Goal: Information Seeking & Learning: Learn about a topic

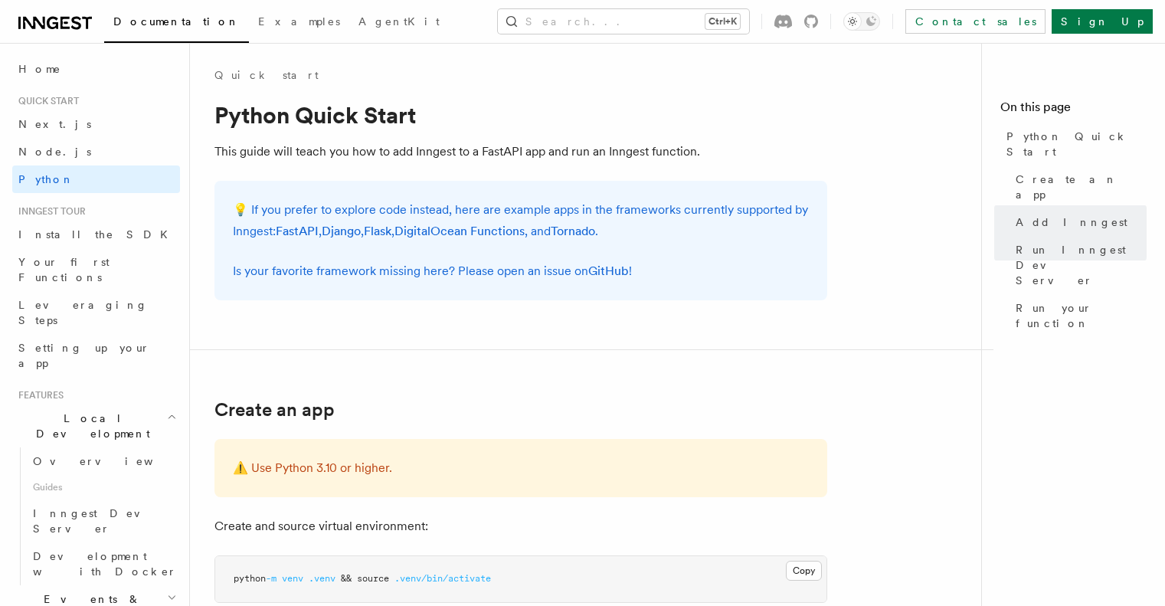
scroll to position [2680, 0]
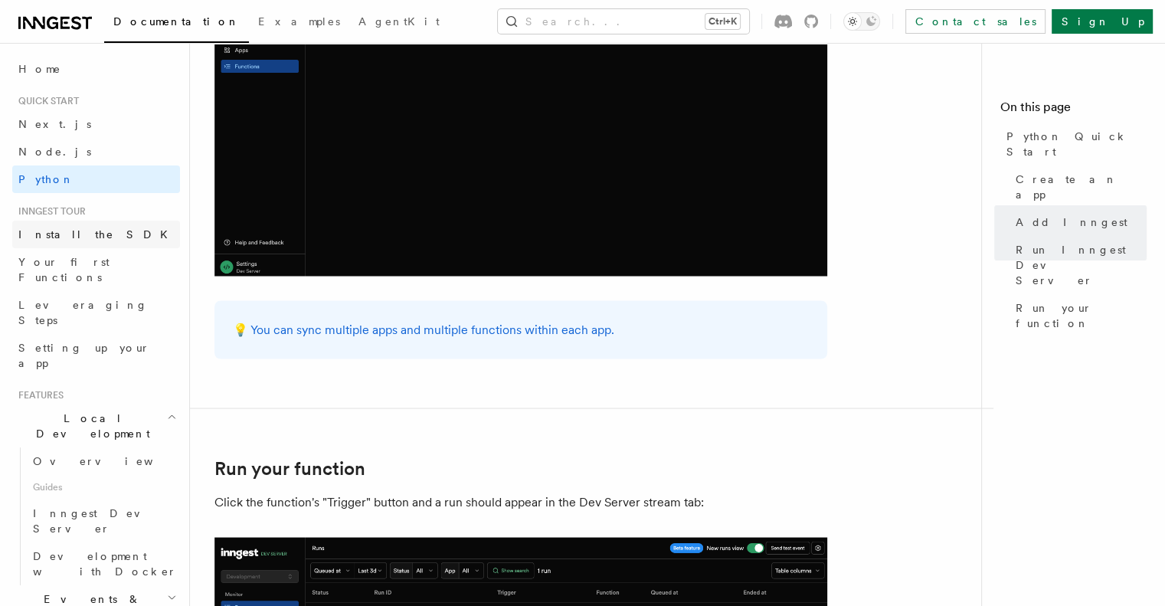
click at [107, 236] on link "Install the SDK" at bounding box center [96, 235] width 168 height 28
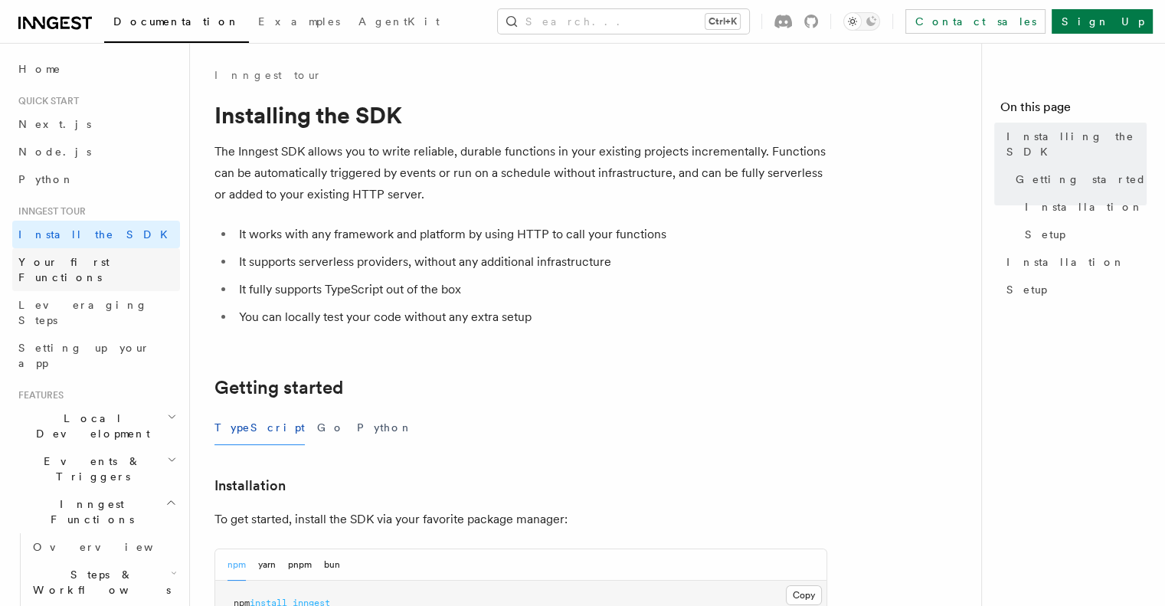
click at [107, 269] on span "Your first Functions" at bounding box center [99, 269] width 162 height 31
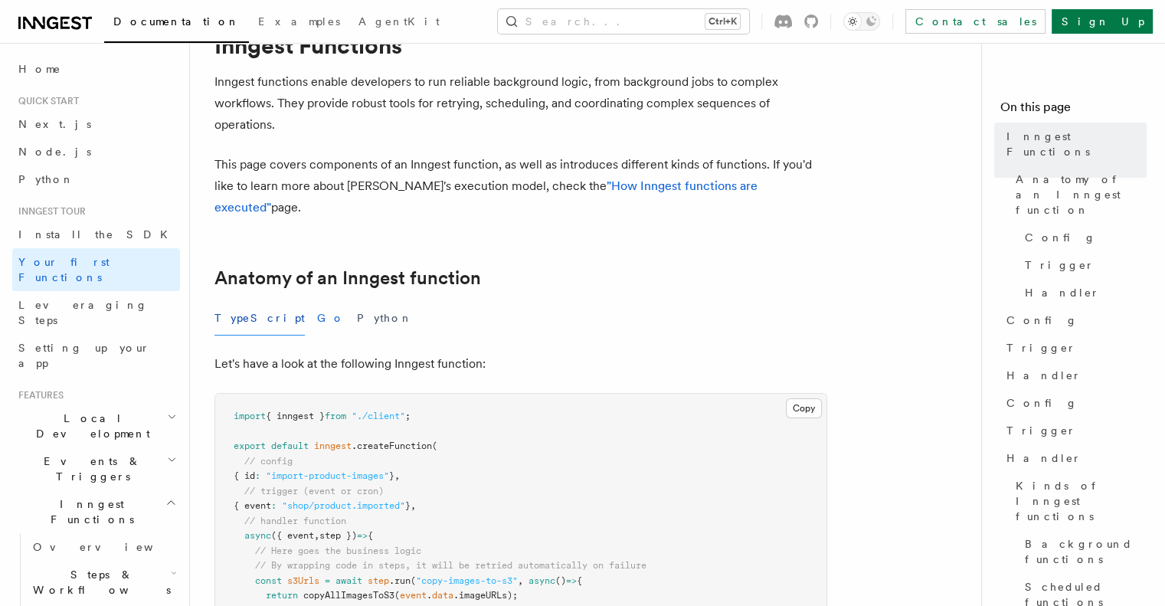
scroll to position [153, 0]
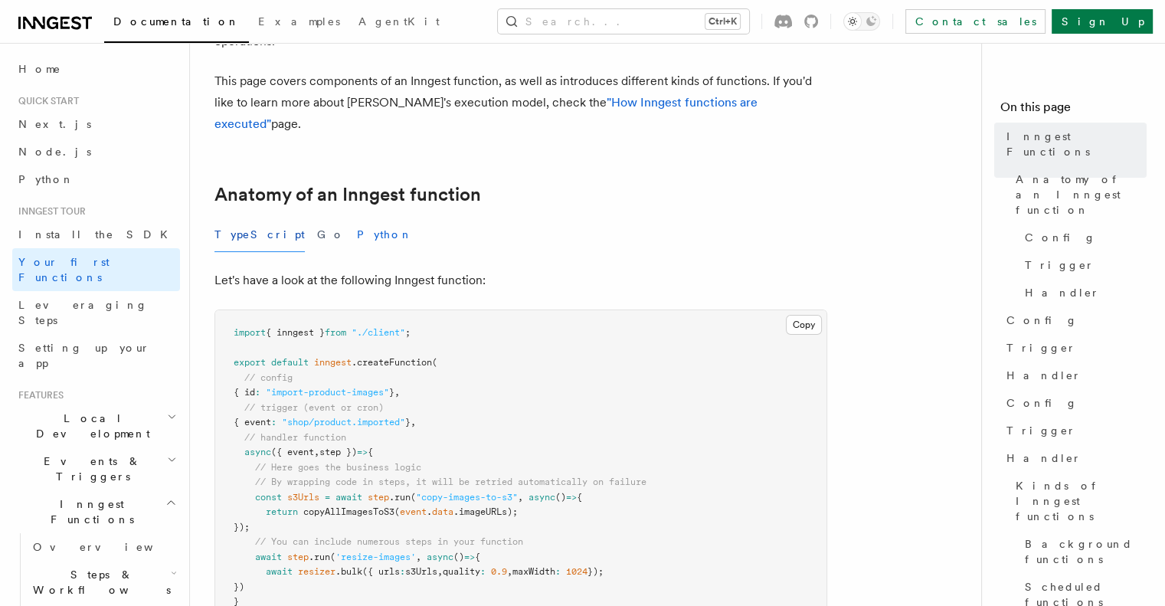
click at [357, 217] on button "Python" at bounding box center [385, 234] width 56 height 34
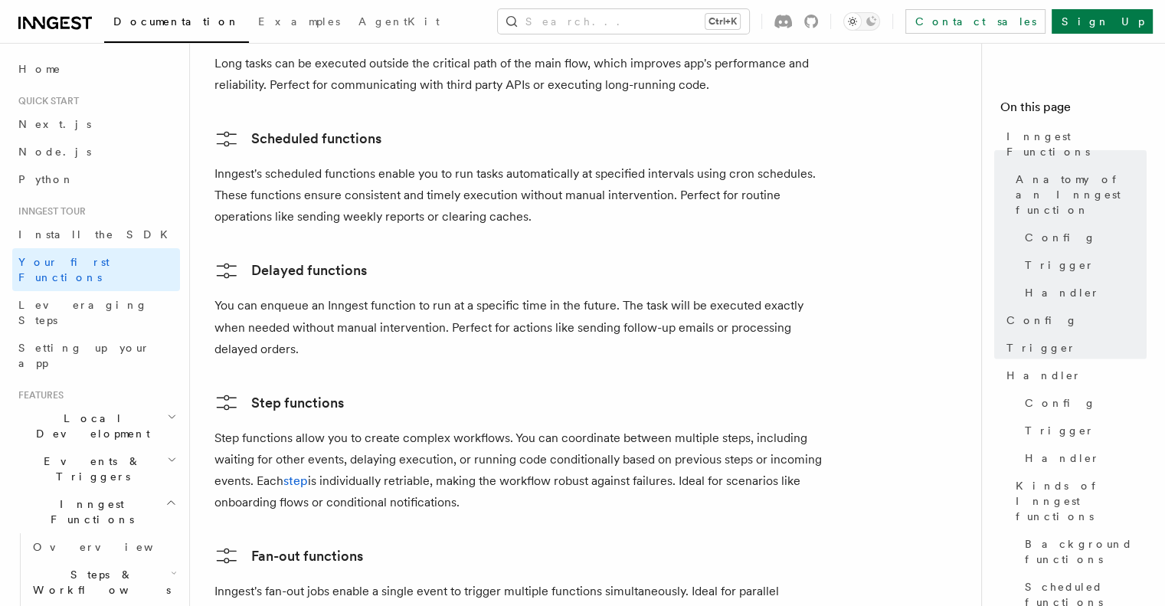
scroll to position [2833, 0]
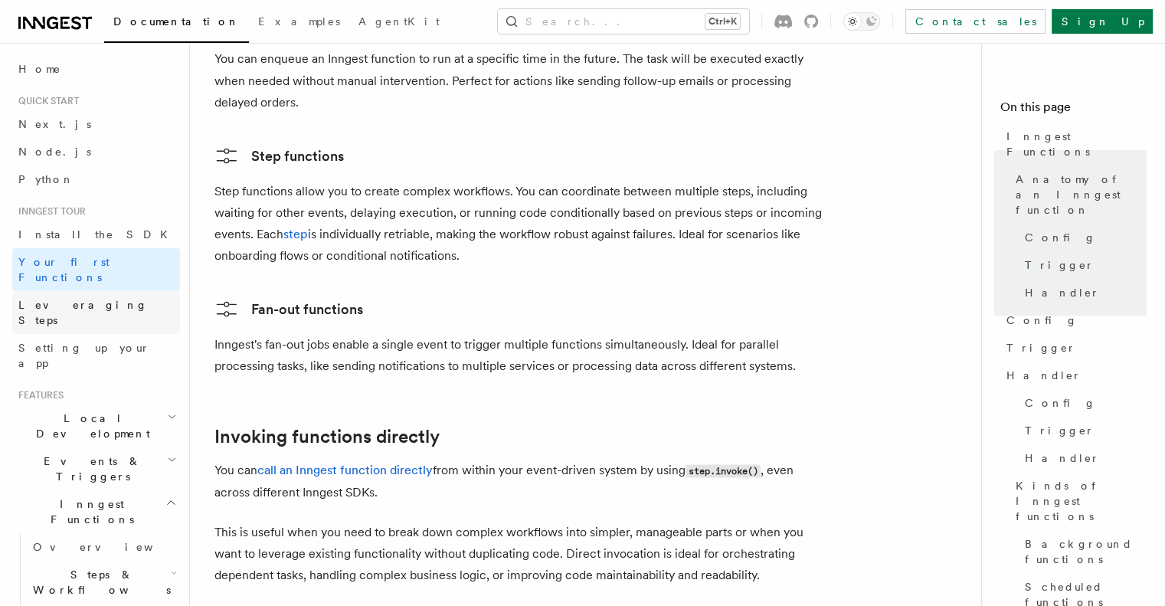
click at [52, 299] on span "Leveraging Steps" at bounding box center [82, 313] width 129 height 28
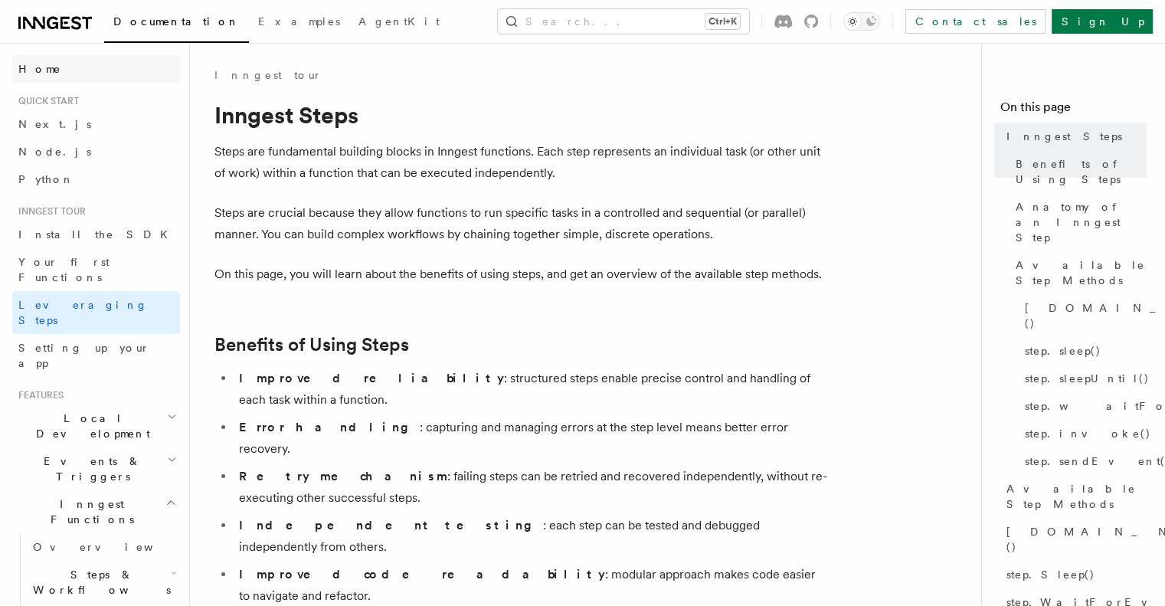
click at [34, 57] on link "Home" at bounding box center [96, 69] width 168 height 28
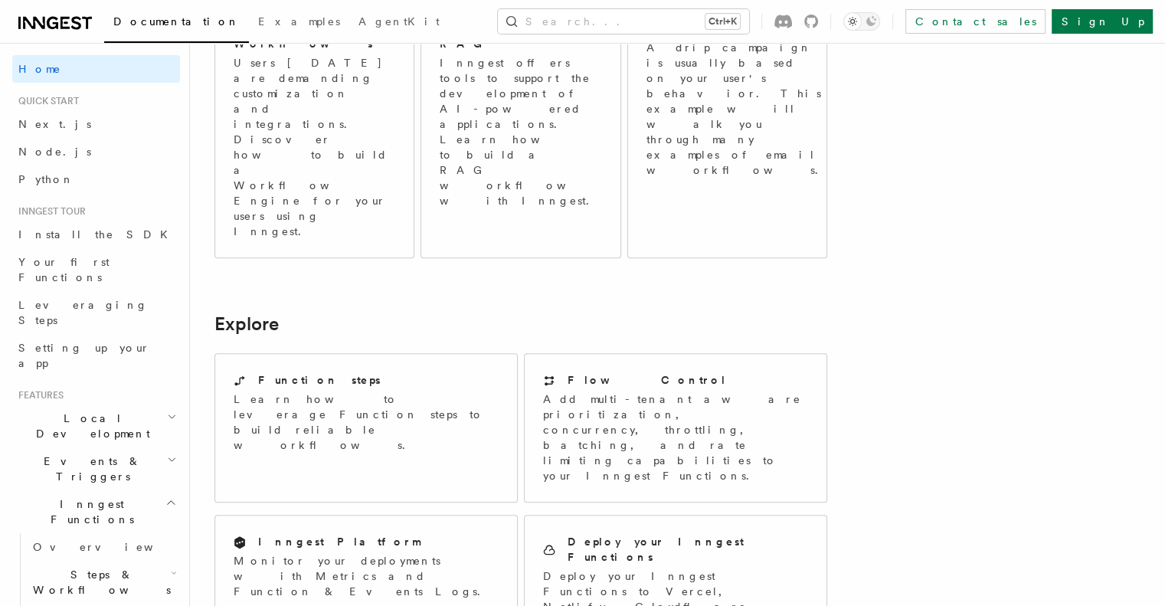
scroll to position [1225, 0]
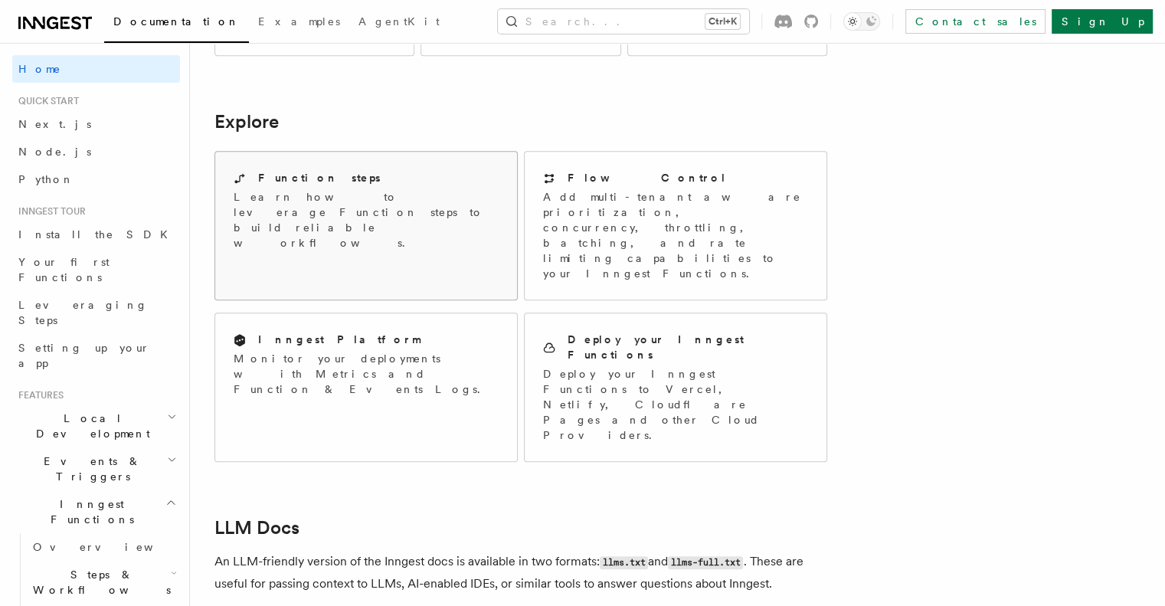
scroll to position [1347, 0]
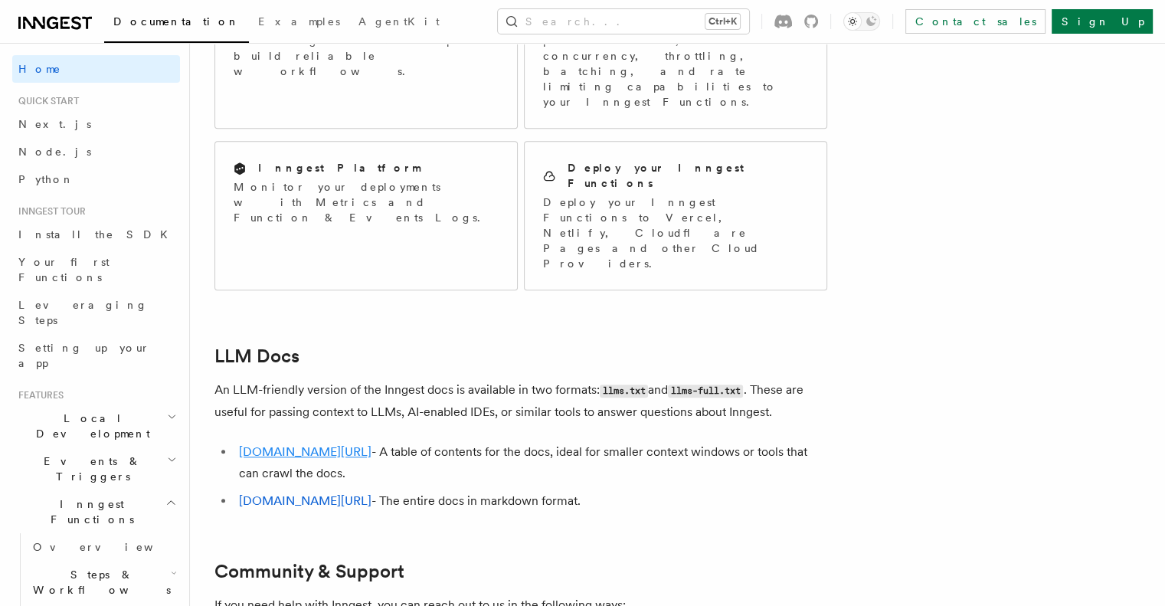
click at [335, 444] on link "inngest.com/llms.txt" at bounding box center [305, 451] width 132 height 15
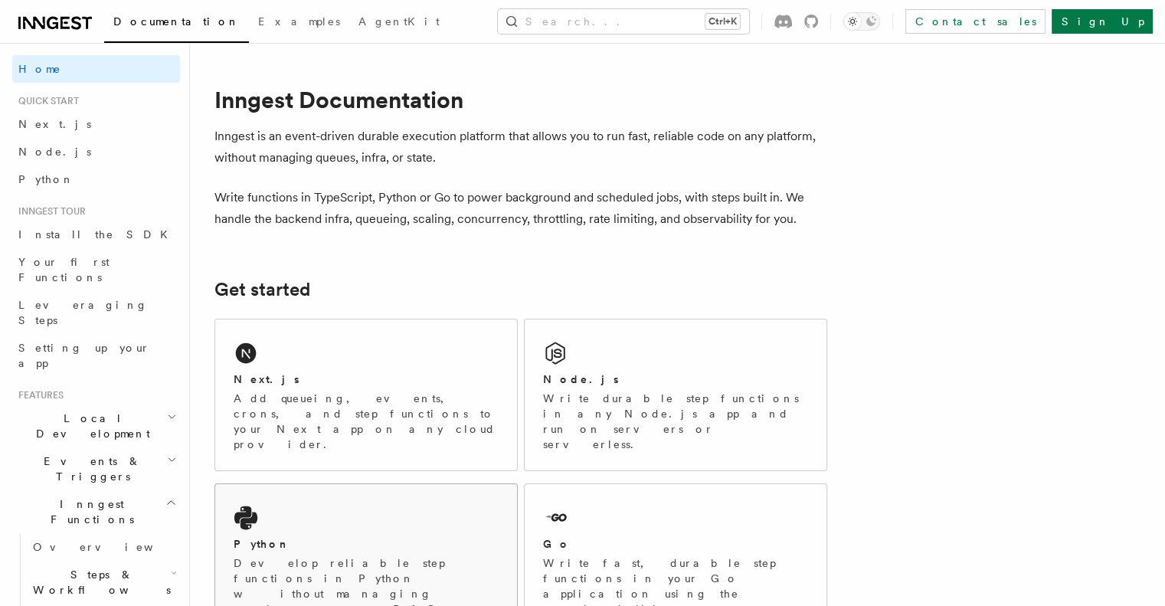
click at [293, 555] on p "Develop reliable step functions in Python without managing queueing systems or …" at bounding box center [366, 593] width 265 height 77
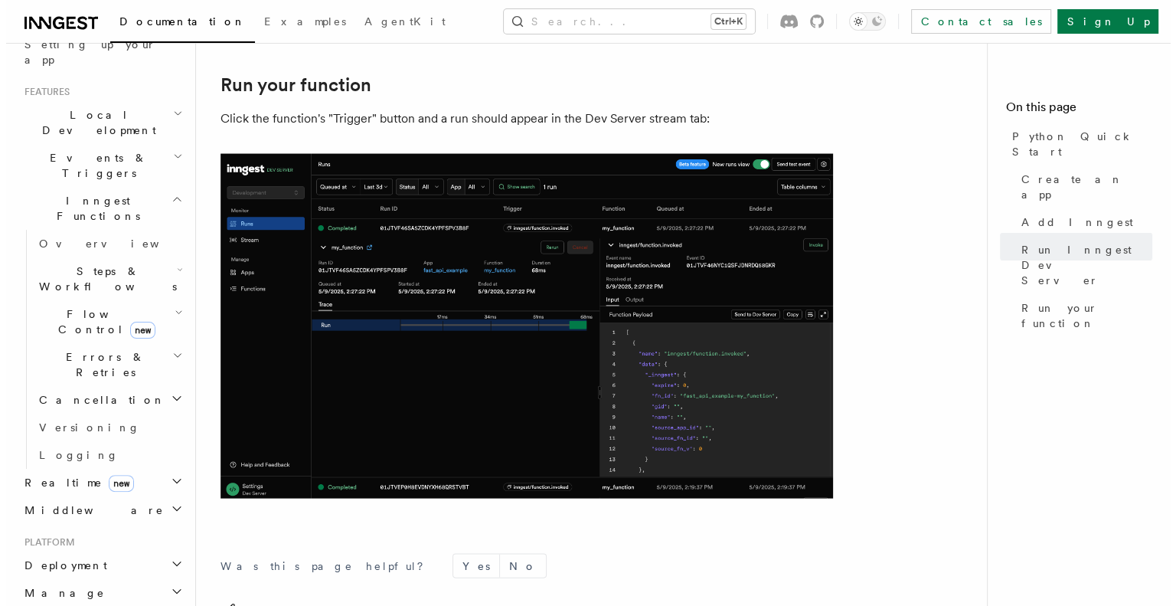
scroll to position [536, 0]
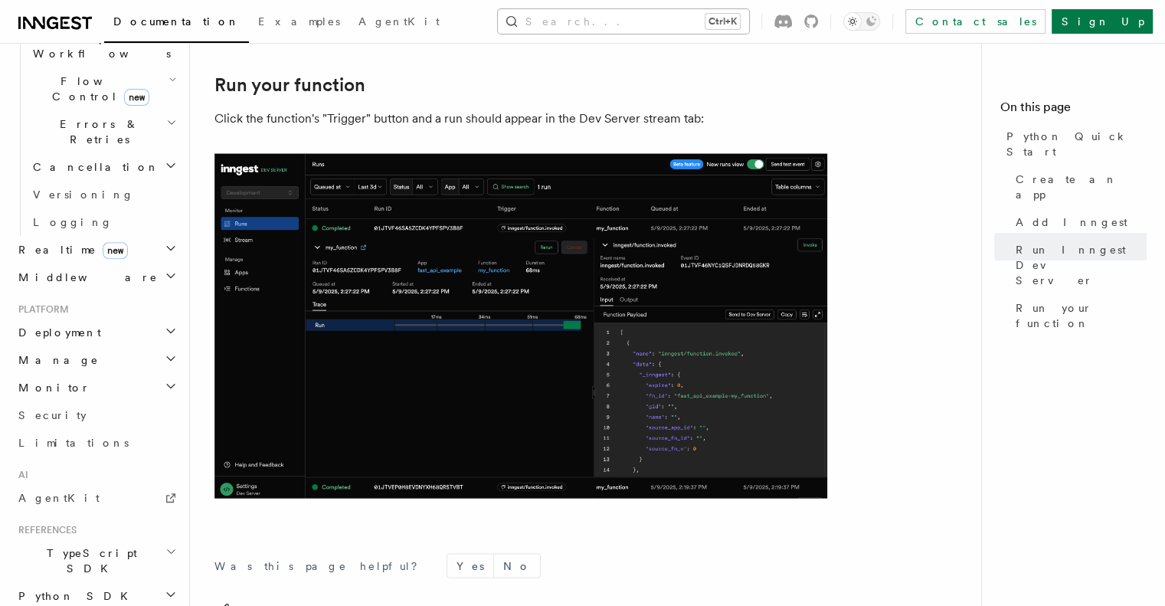
click at [635, 24] on button "Search... Ctrl+K" at bounding box center [623, 21] width 251 height 25
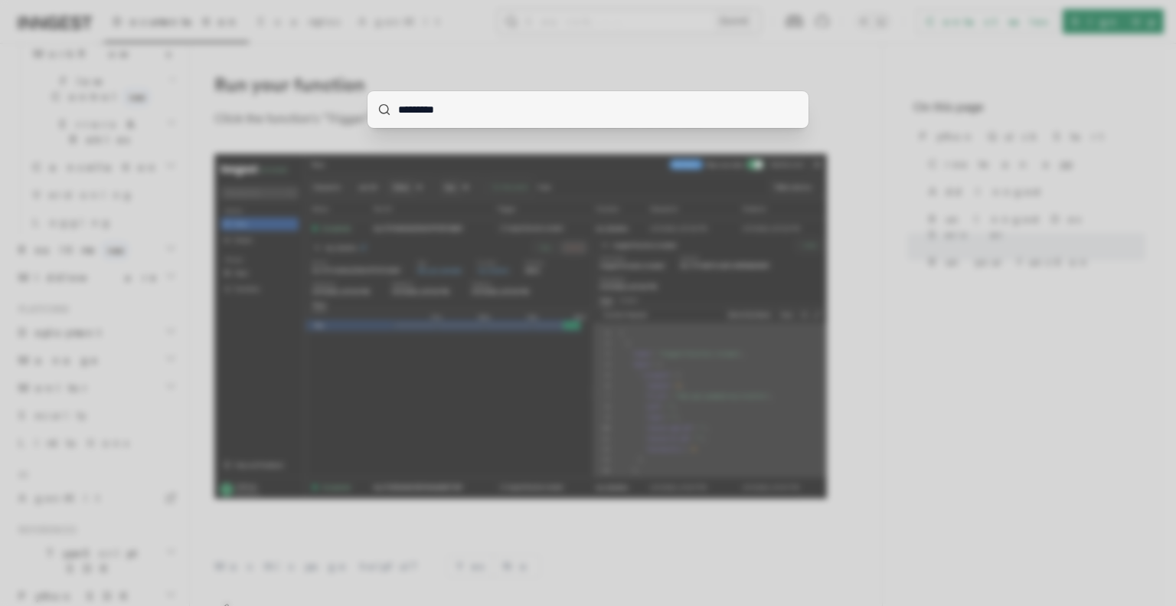
type input "*********"
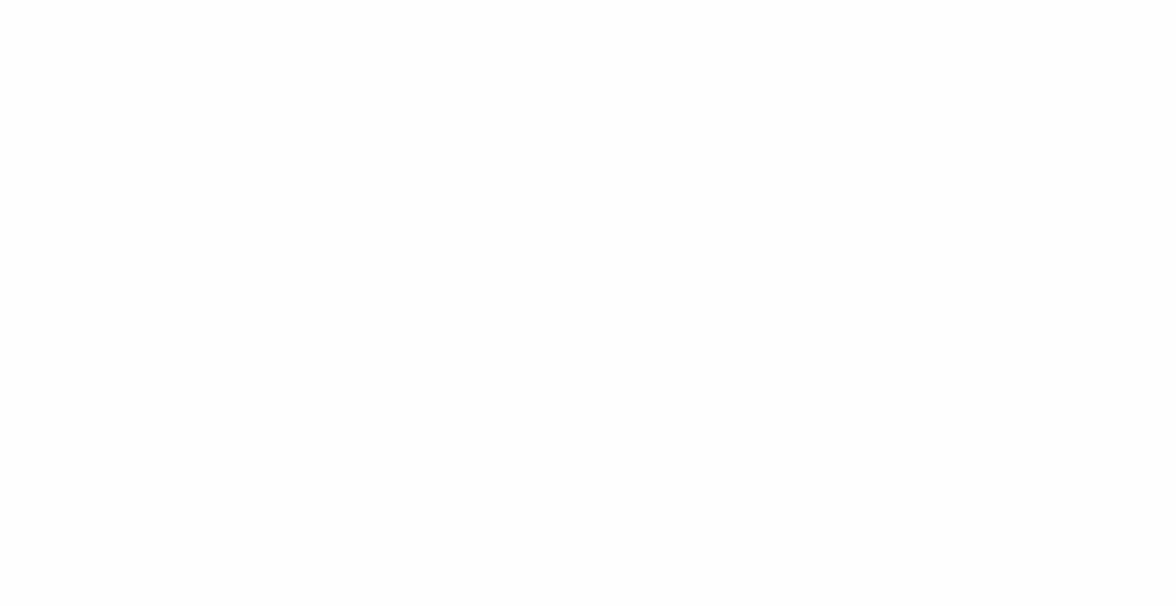
scroll to position [0, 0]
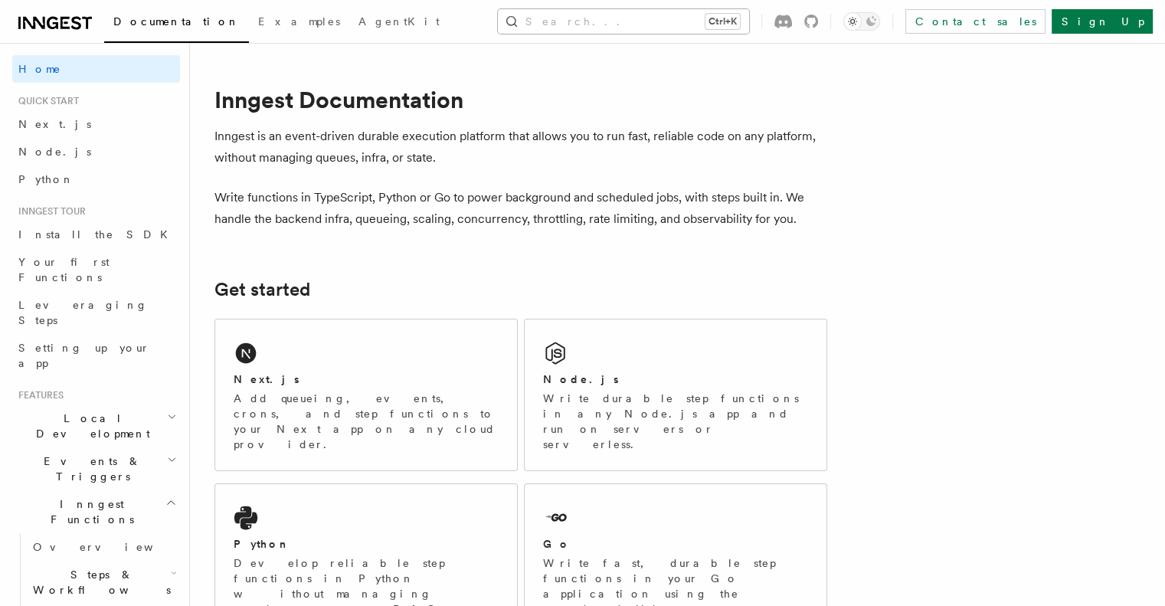
click at [738, 17] on button "Search... Ctrl+K" at bounding box center [623, 21] width 251 height 25
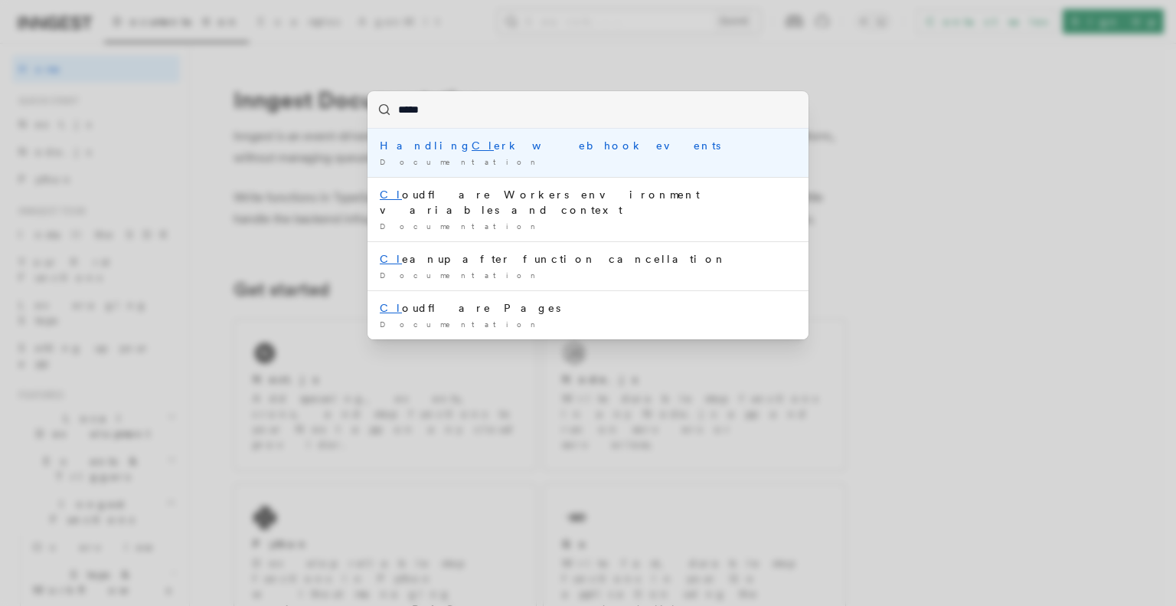
type input "******"
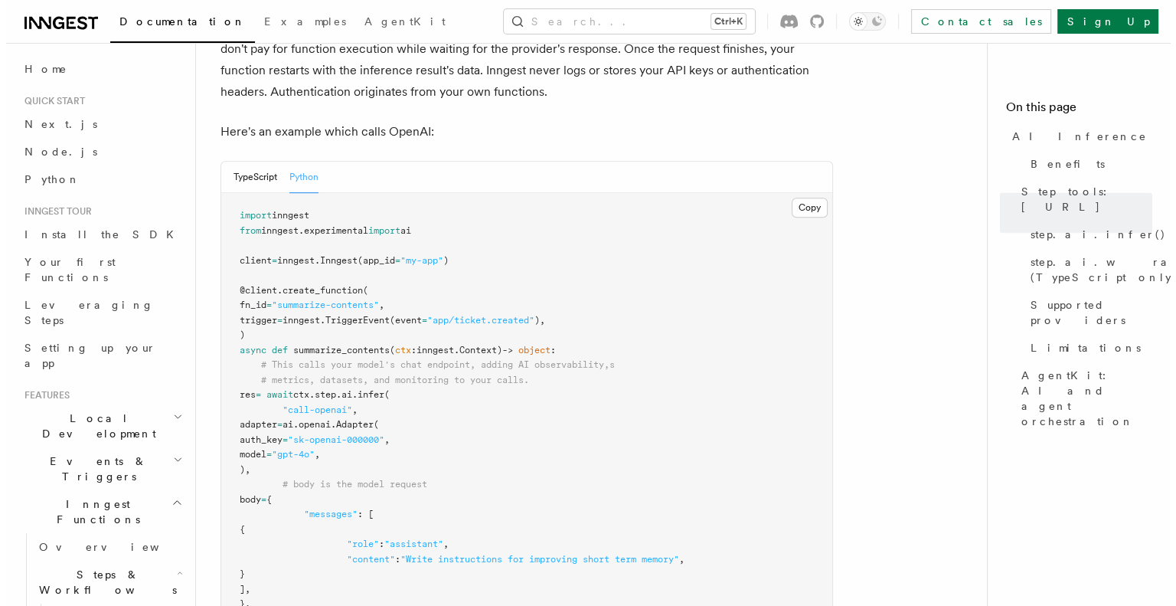
scroll to position [818, 0]
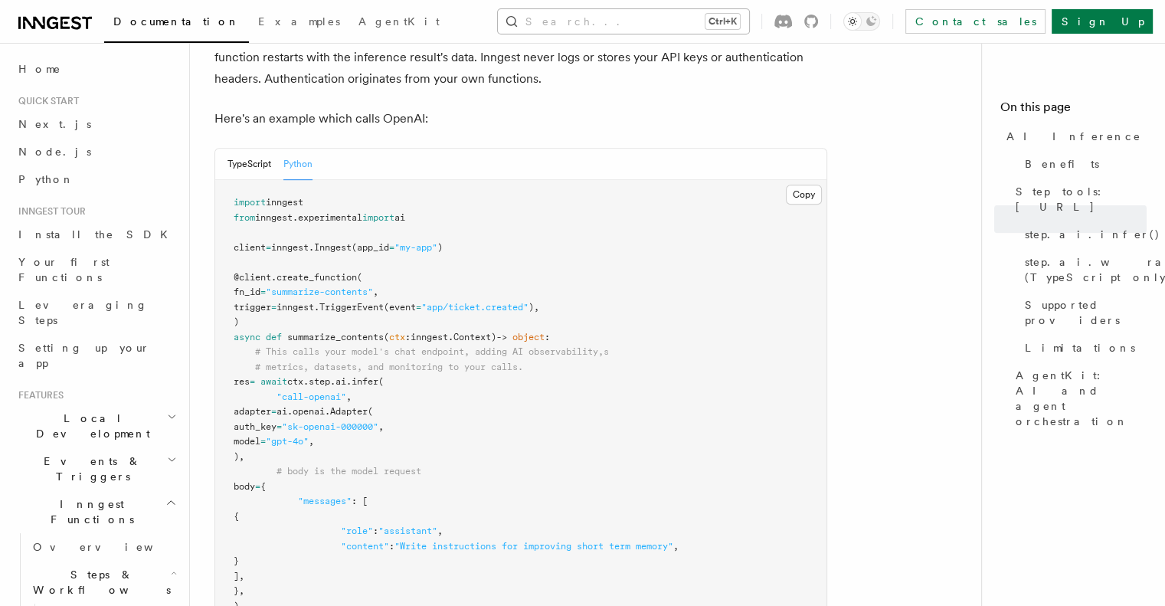
click at [619, 21] on button "Search... Ctrl+K" at bounding box center [623, 21] width 251 height 25
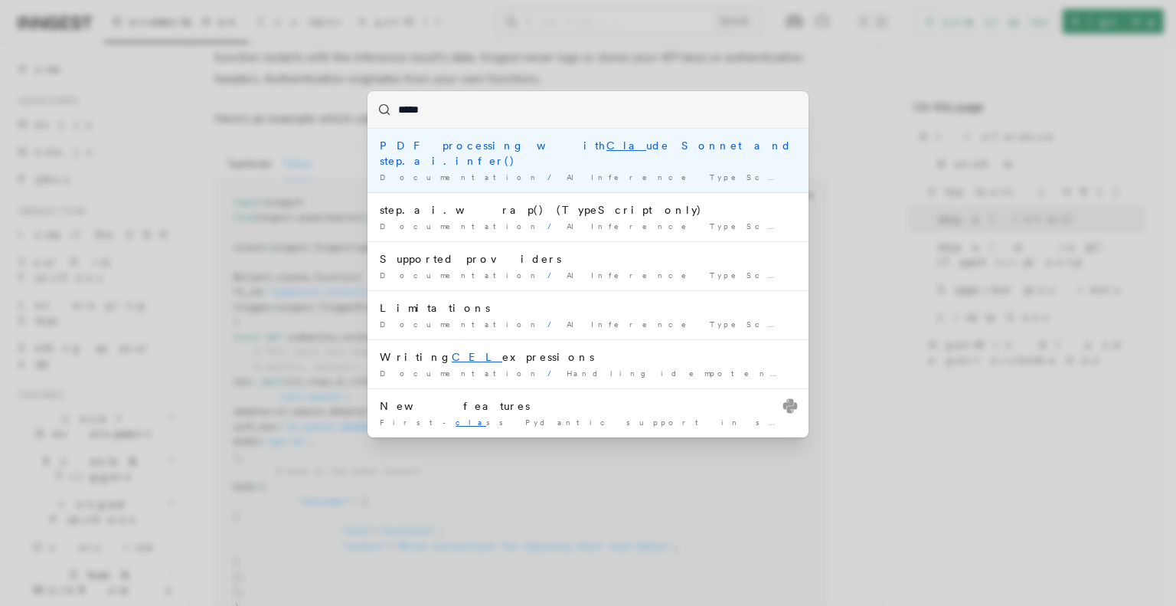
type input "******"
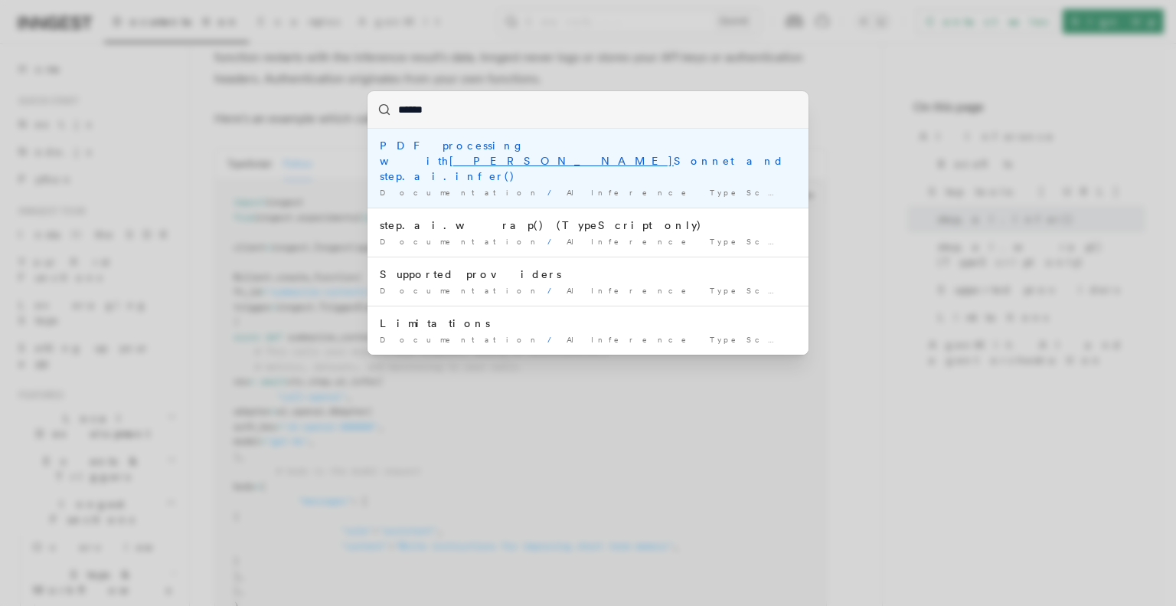
click at [662, 187] on div "Documentation / AI Inference TypeScript and Python only /" at bounding box center [588, 192] width 417 height 11
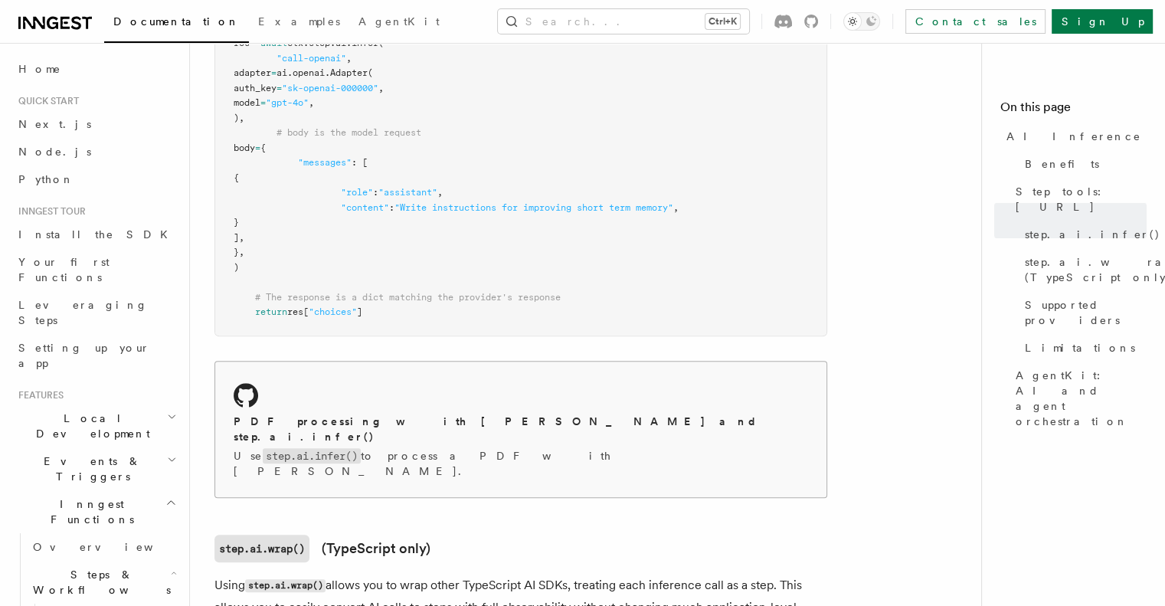
scroll to position [1354, 0]
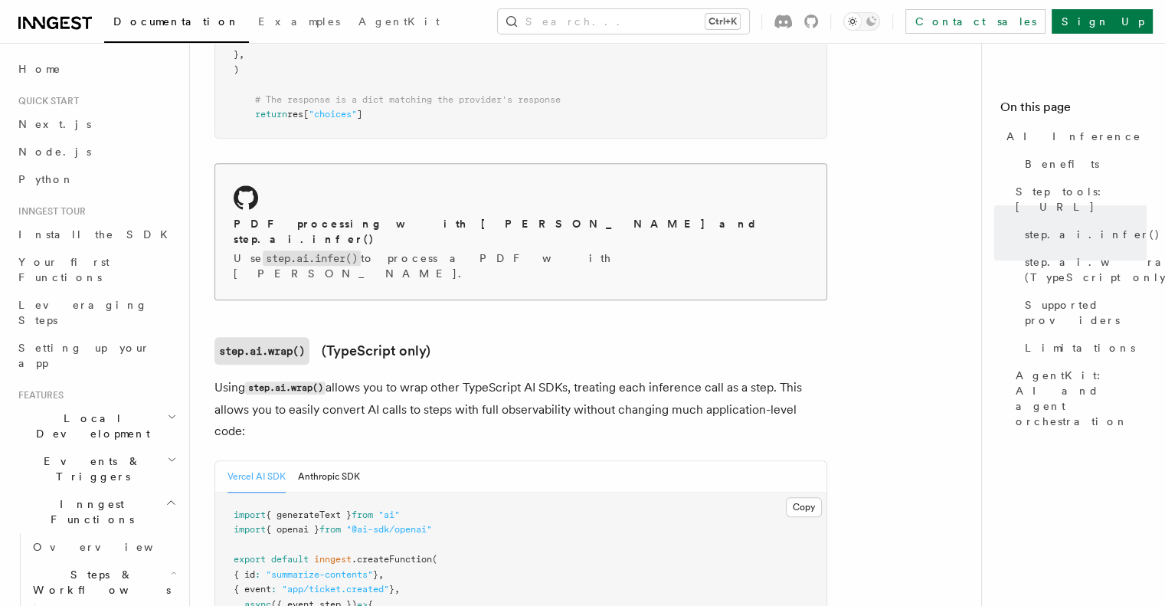
click at [466, 250] on p "Use step.ai.infer() to process a PDF with Claude Sonnet." at bounding box center [521, 265] width 574 height 31
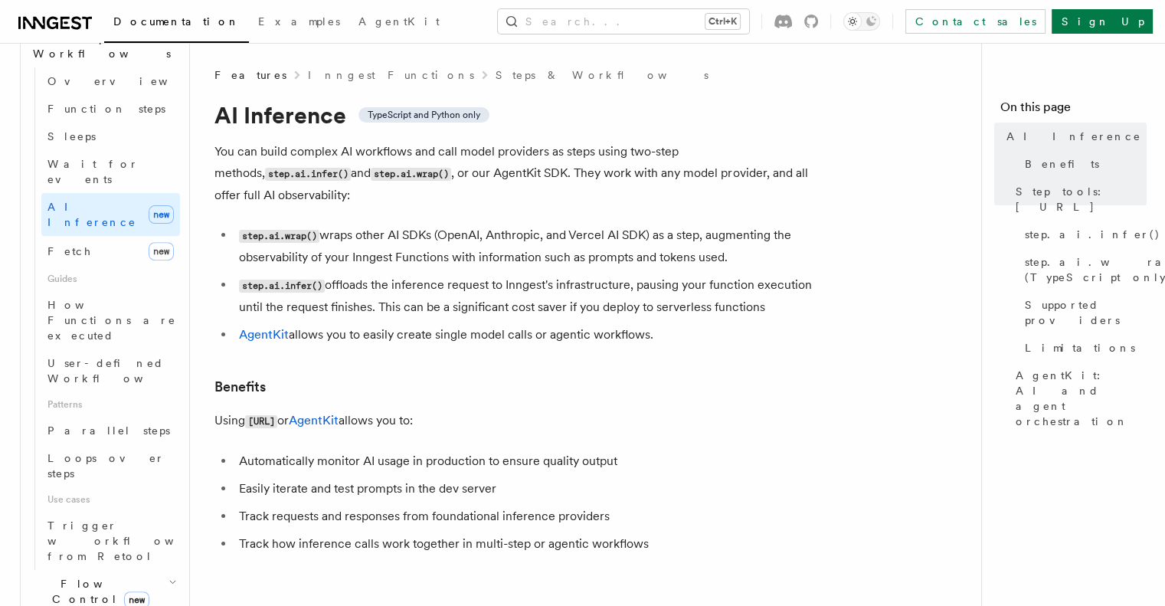
scroll to position [459, 0]
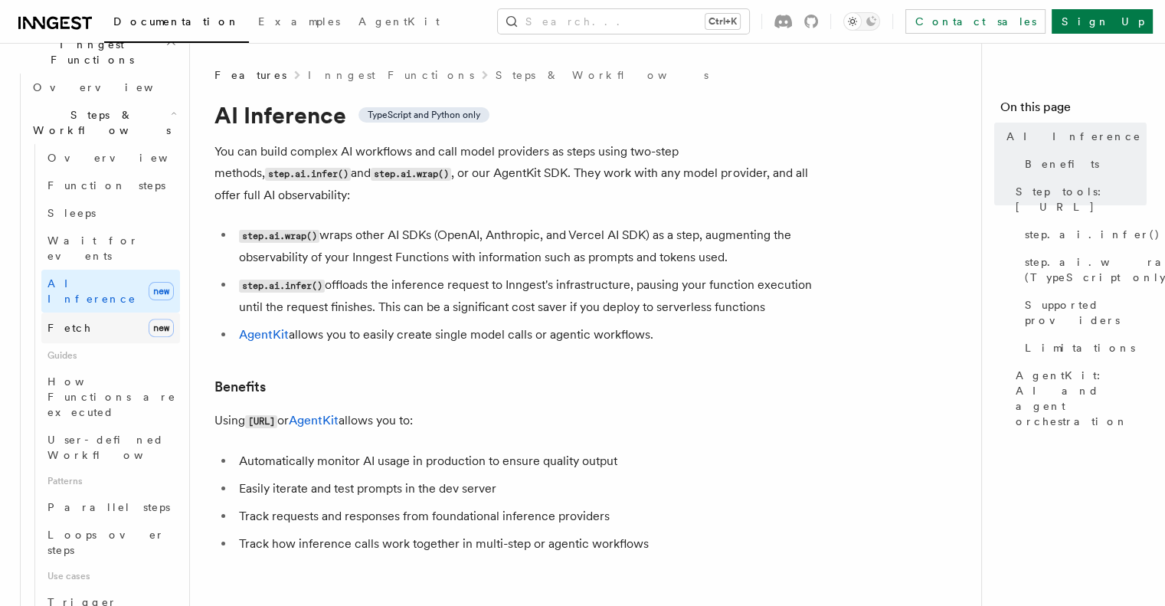
click at [74, 322] on span "Fetch" at bounding box center [69, 328] width 44 height 12
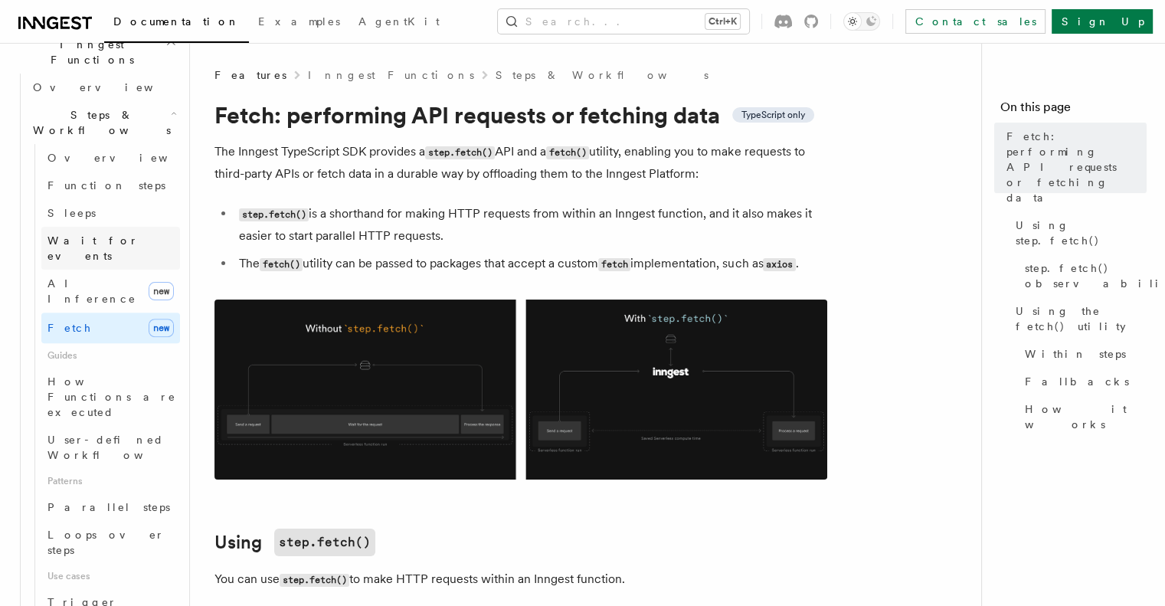
click at [76, 227] on link "Wait for events" at bounding box center [110, 248] width 139 height 43
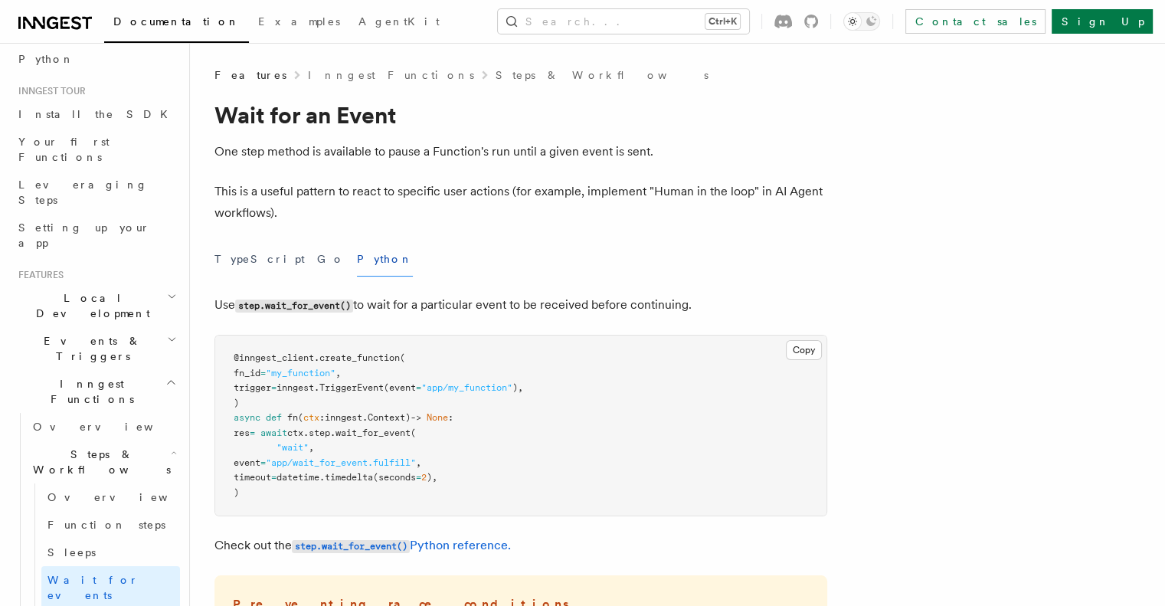
scroll to position [77, 0]
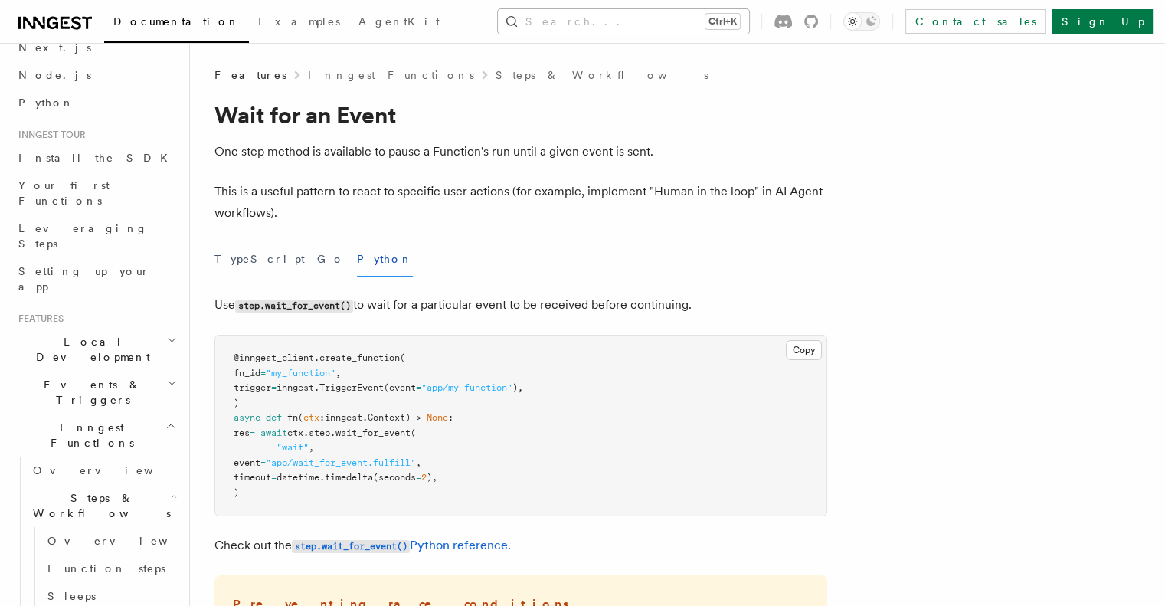
click at [675, 25] on button "Search... Ctrl+K" at bounding box center [623, 21] width 251 height 25
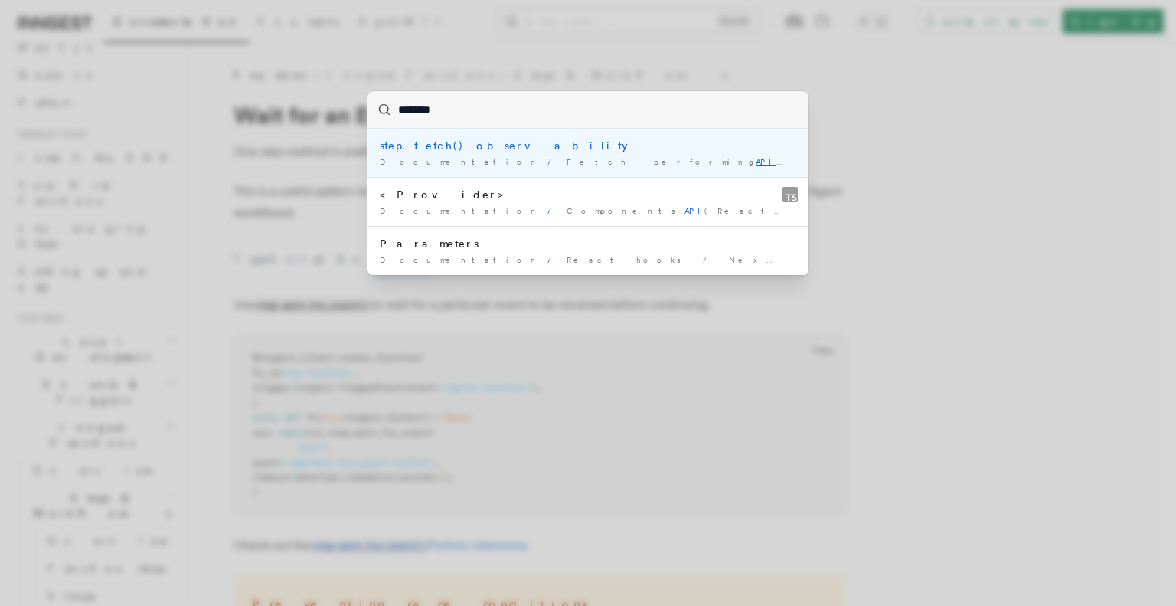
type input "********"
click at [108, 463] on div "******** step.fetch() observability Documentation / Fetch: performing API reque…" at bounding box center [588, 303] width 1176 height 606
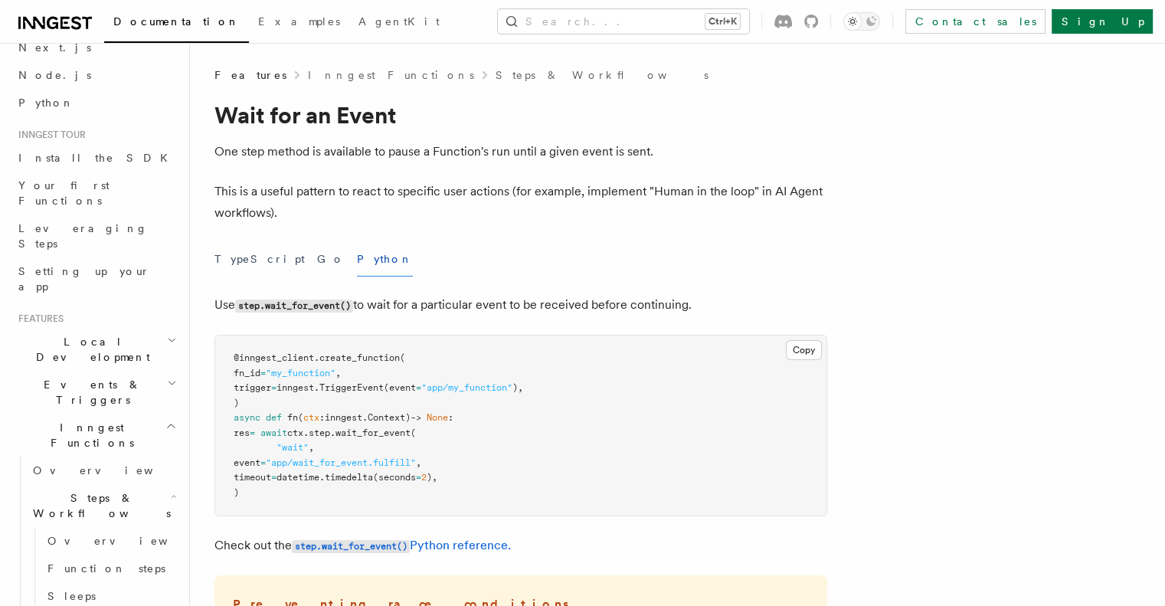
scroll to position [383, 0]
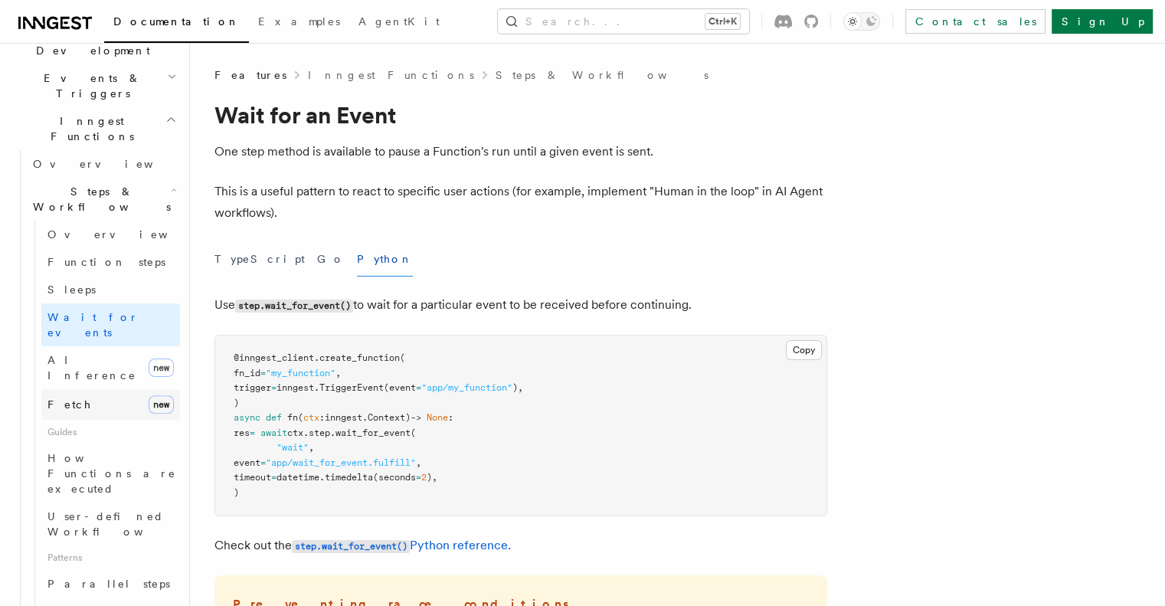
click at [93, 389] on link "Fetch new" at bounding box center [110, 404] width 139 height 31
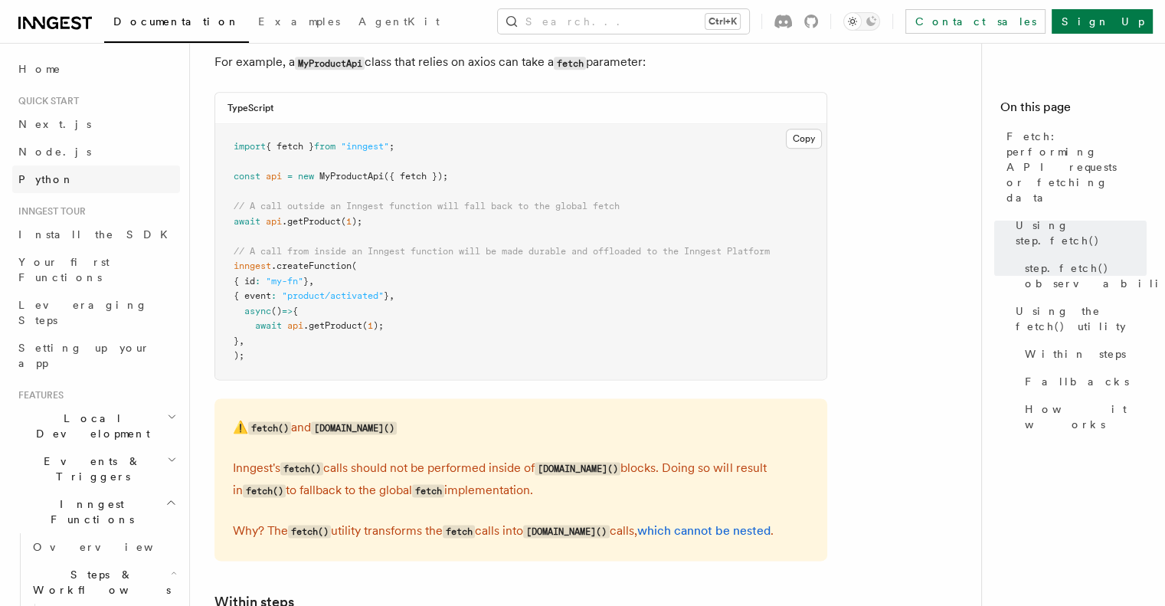
click at [49, 181] on span "Python" at bounding box center [46, 179] width 56 height 12
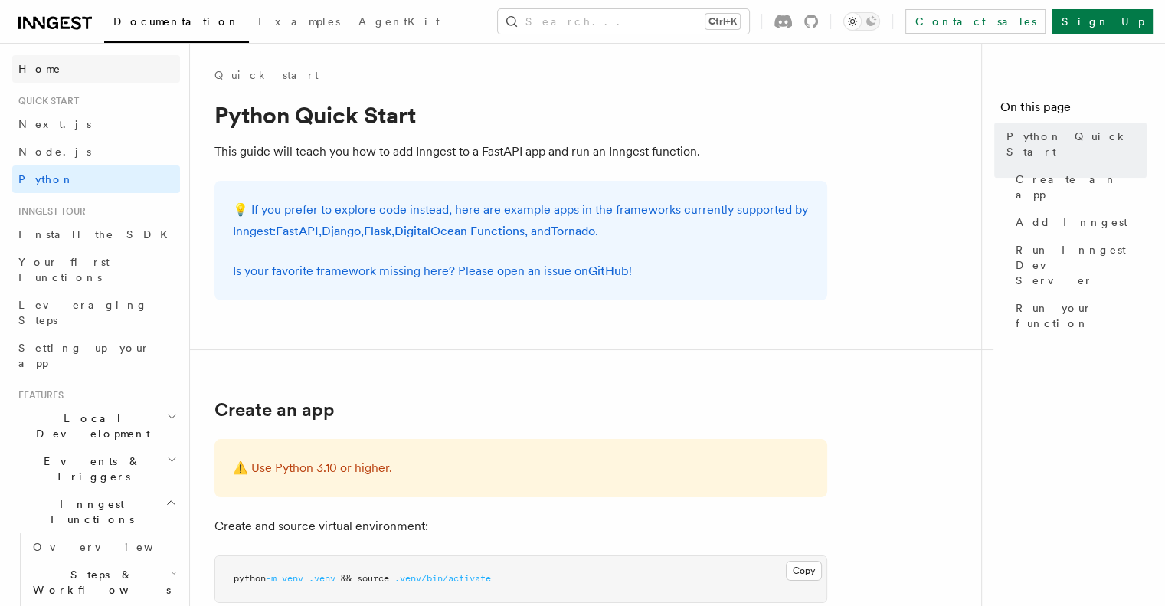
click at [44, 72] on span "Home" at bounding box center [39, 68] width 43 height 15
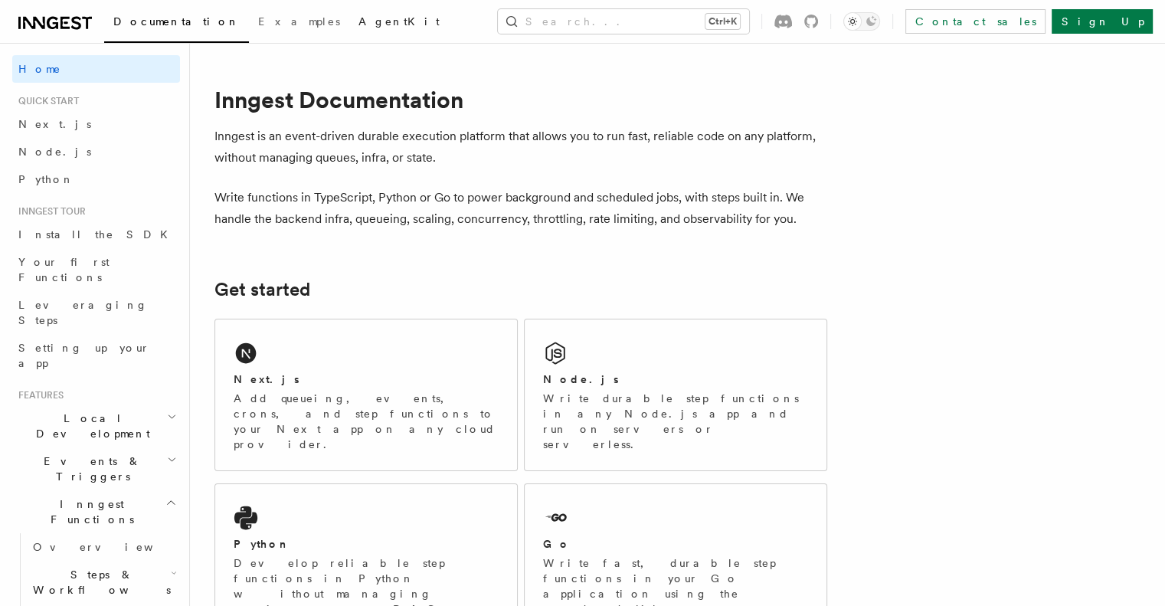
click at [358, 19] on span "AgentKit" at bounding box center [398, 21] width 81 height 12
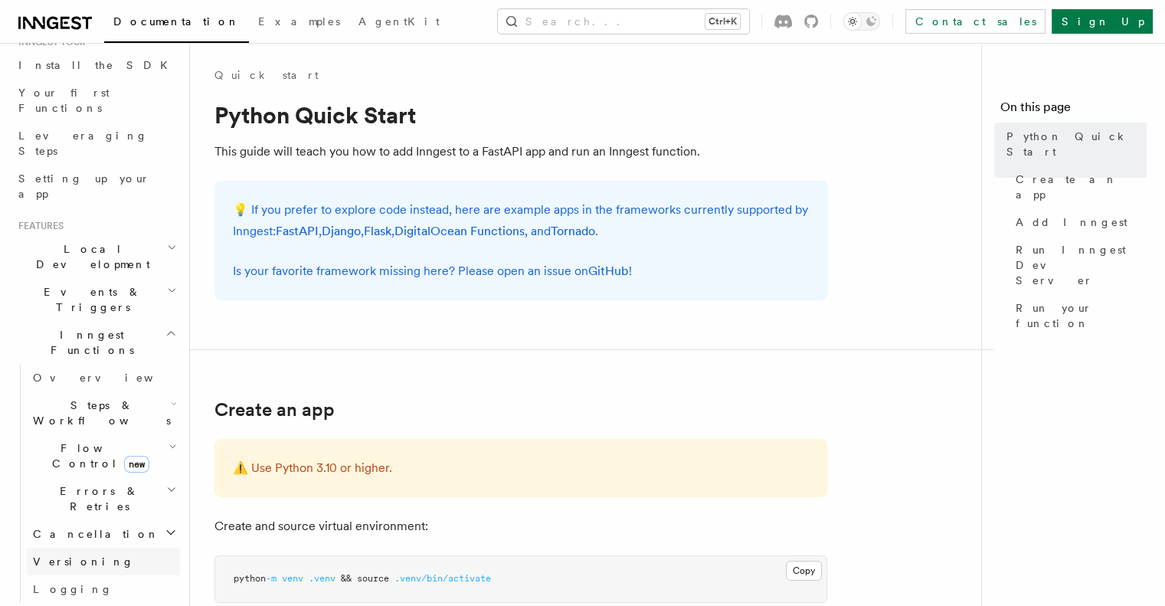
scroll to position [159, 0]
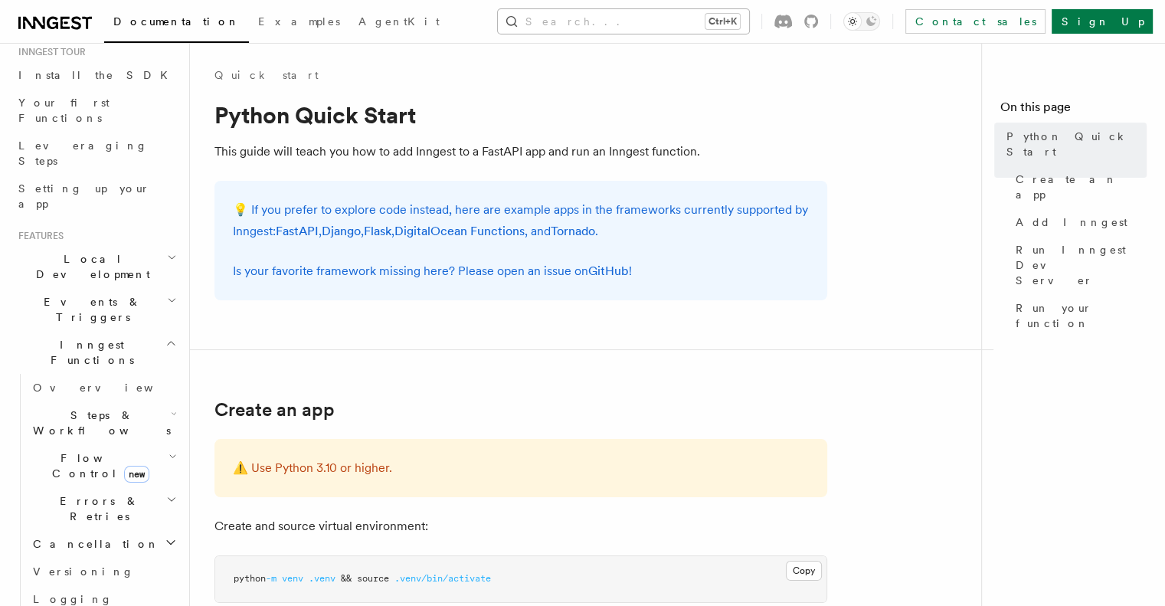
click at [696, 22] on button "Search... Ctrl+K" at bounding box center [623, 21] width 251 height 25
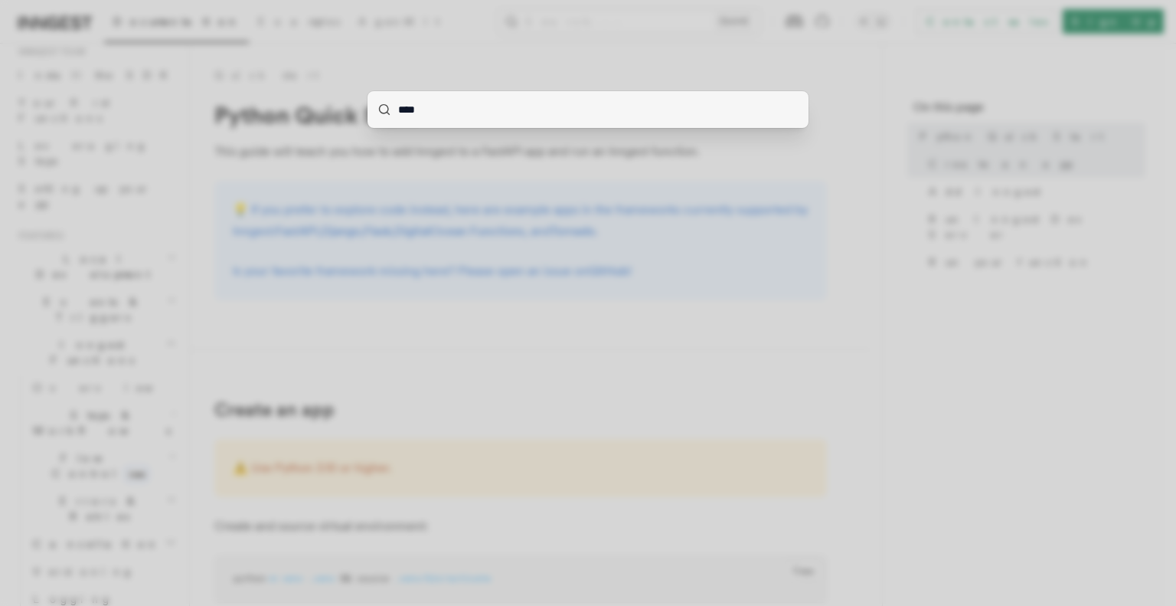
type input "*****"
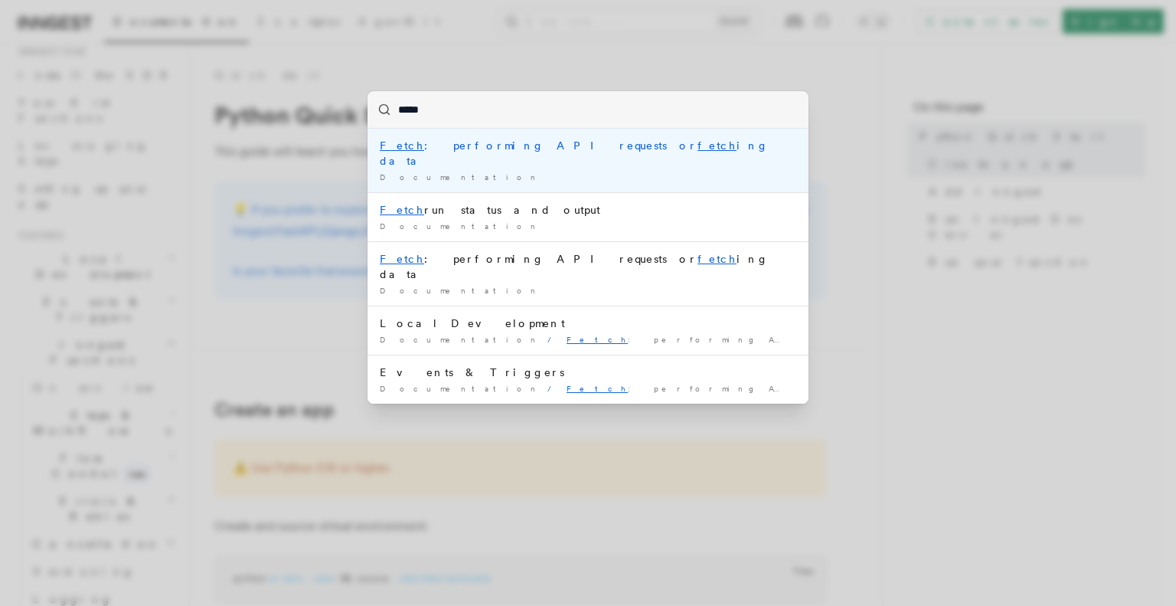
click at [579, 172] on div "Documentation /" at bounding box center [588, 177] width 417 height 11
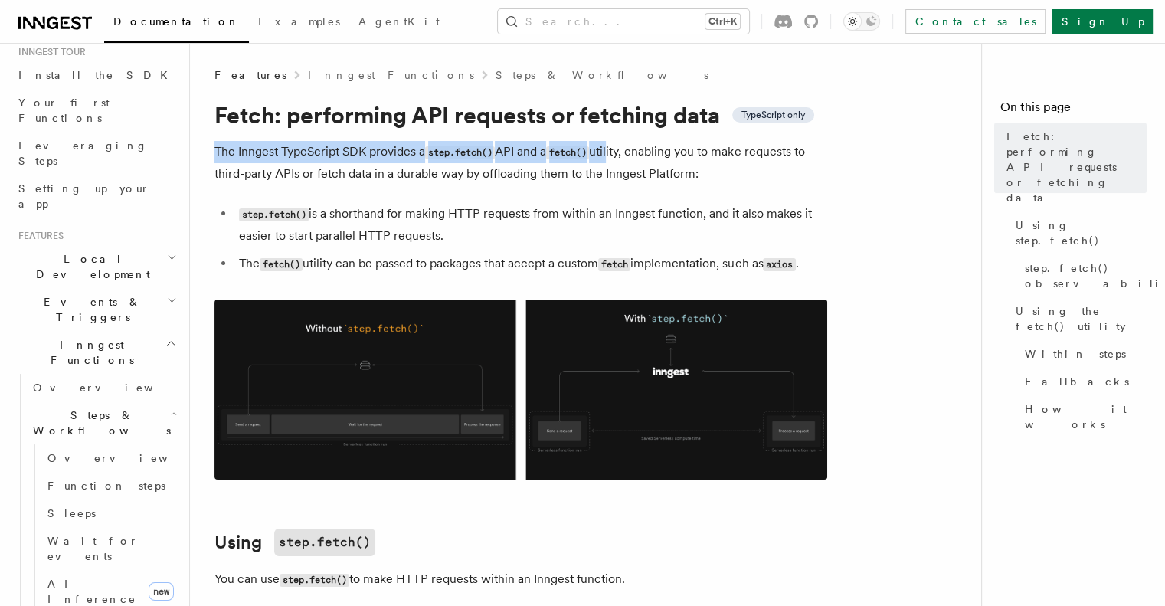
drag, startPoint x: 206, startPoint y: 152, endPoint x: 619, endPoint y: 134, distance: 413.9
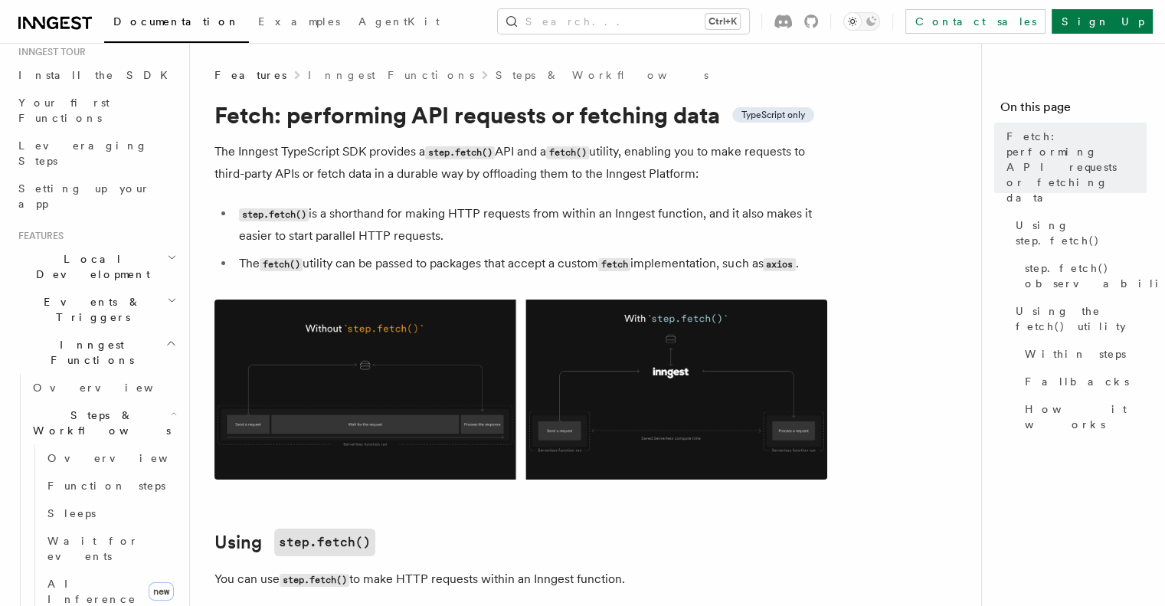
click at [531, 228] on li "step.fetch() is a shorthand for making HTTP requests from within an Inngest fun…" at bounding box center [530, 225] width 593 height 44
click at [775, 105] on h1 "Fetch: performing API requests or fetching data TypeScript only" at bounding box center [520, 115] width 613 height 28
click at [775, 113] on span "TypeScript only" at bounding box center [773, 115] width 64 height 12
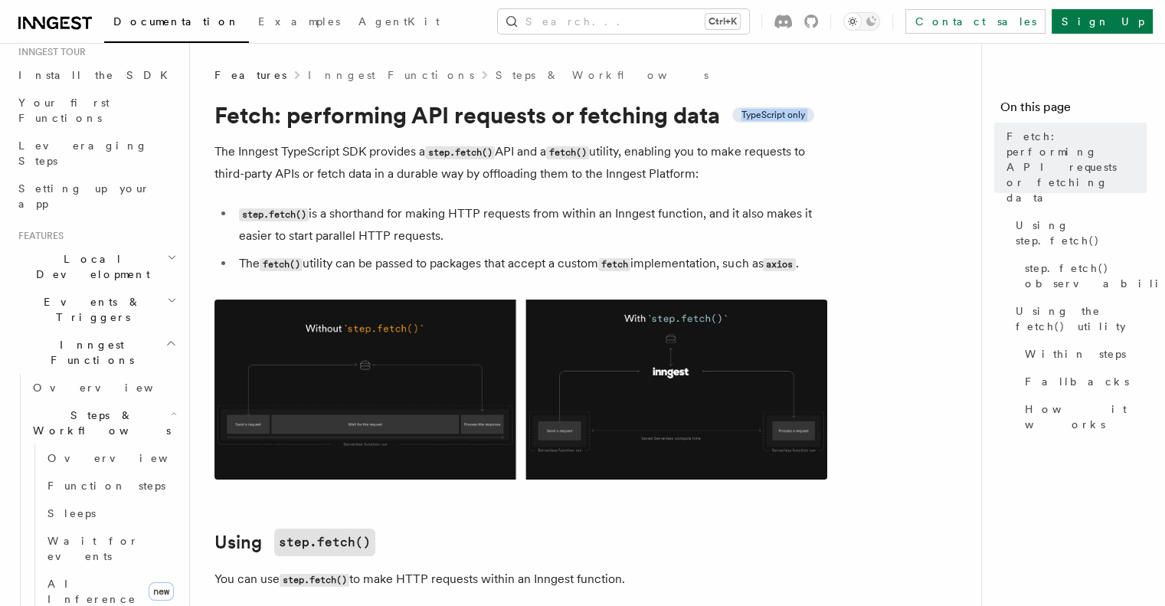
click at [775, 113] on span "TypeScript only" at bounding box center [773, 115] width 64 height 12
click at [810, 180] on p "The Inngest TypeScript SDK provides a step.fetch() API and a fetch() utility, e…" at bounding box center [520, 163] width 613 height 44
click at [781, 112] on span "TypeScript only" at bounding box center [773, 115] width 64 height 12
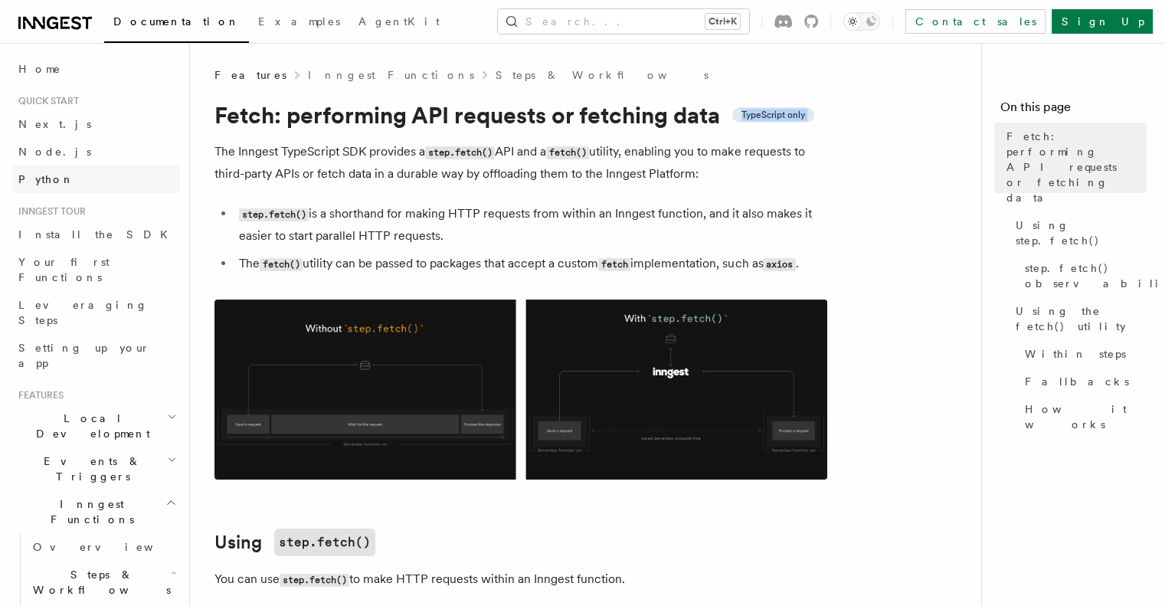
click at [63, 177] on link "Python" at bounding box center [96, 179] width 168 height 28
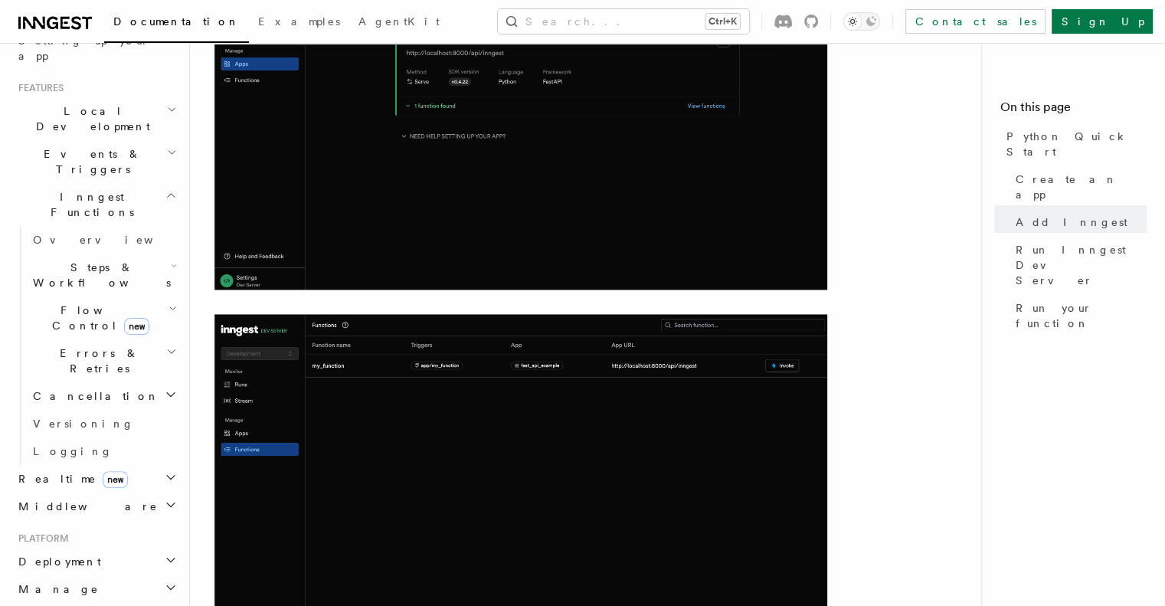
scroll to position [536, 0]
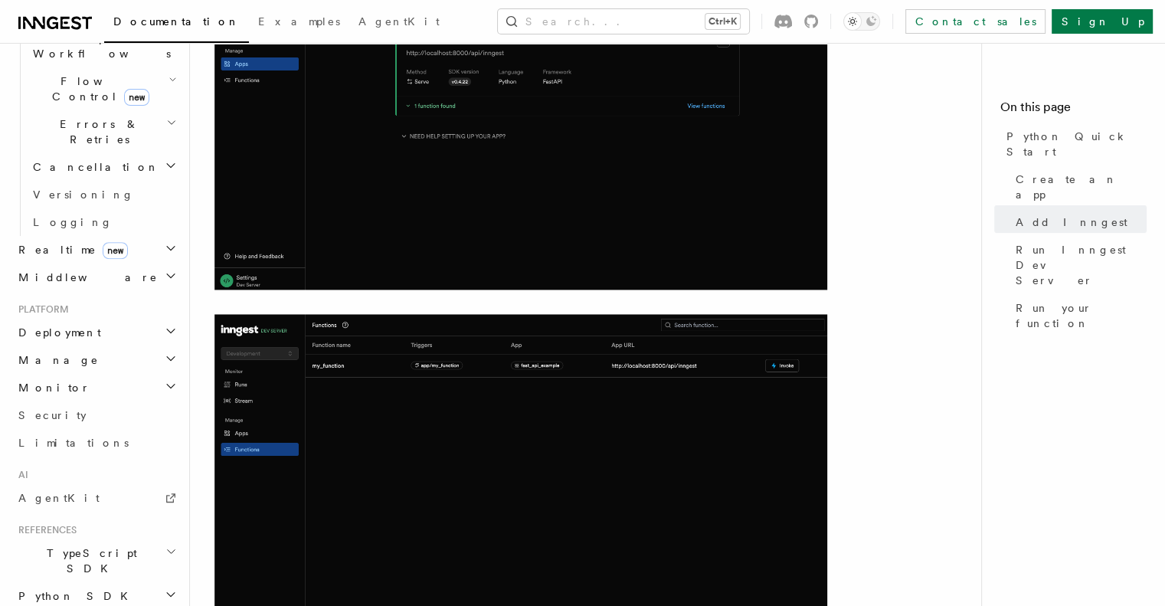
click at [92, 582] on h2 "Python SDK" at bounding box center [96, 596] width 168 height 28
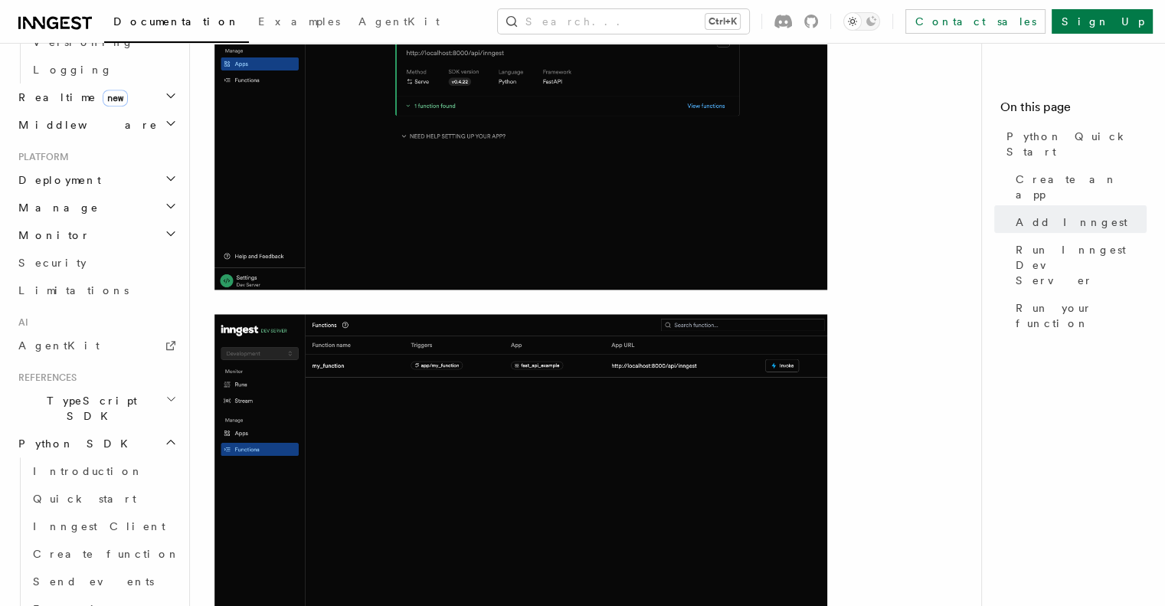
scroll to position [689, 0]
click at [81, 464] on span "Introduction" at bounding box center [88, 470] width 110 height 12
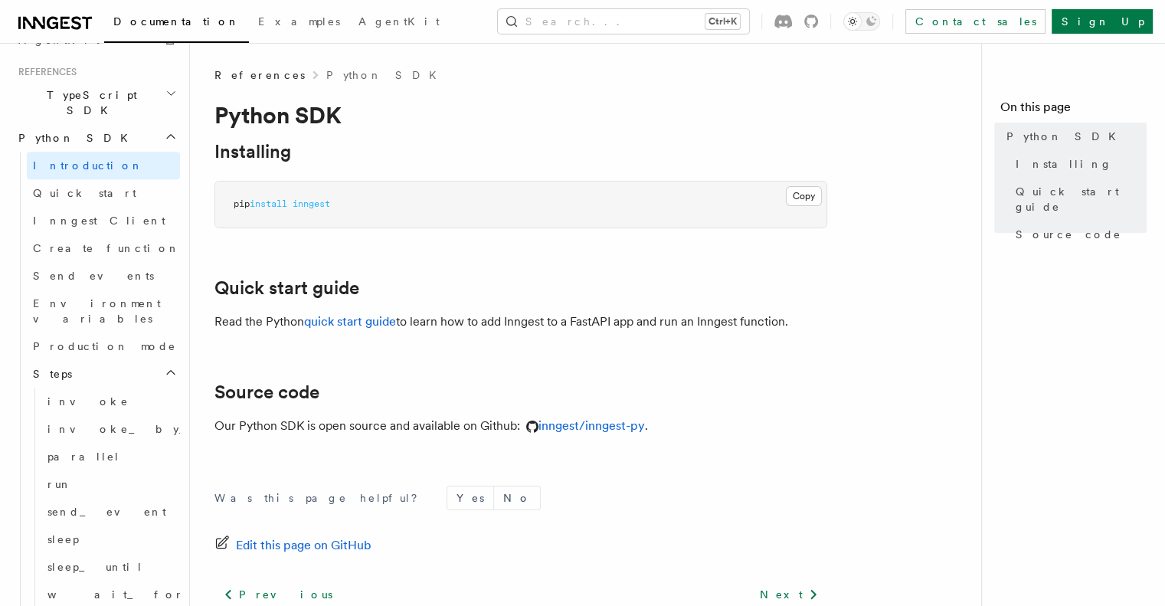
scroll to position [995, 0]
click at [67, 394] on span "invoke" at bounding box center [87, 400] width 81 height 12
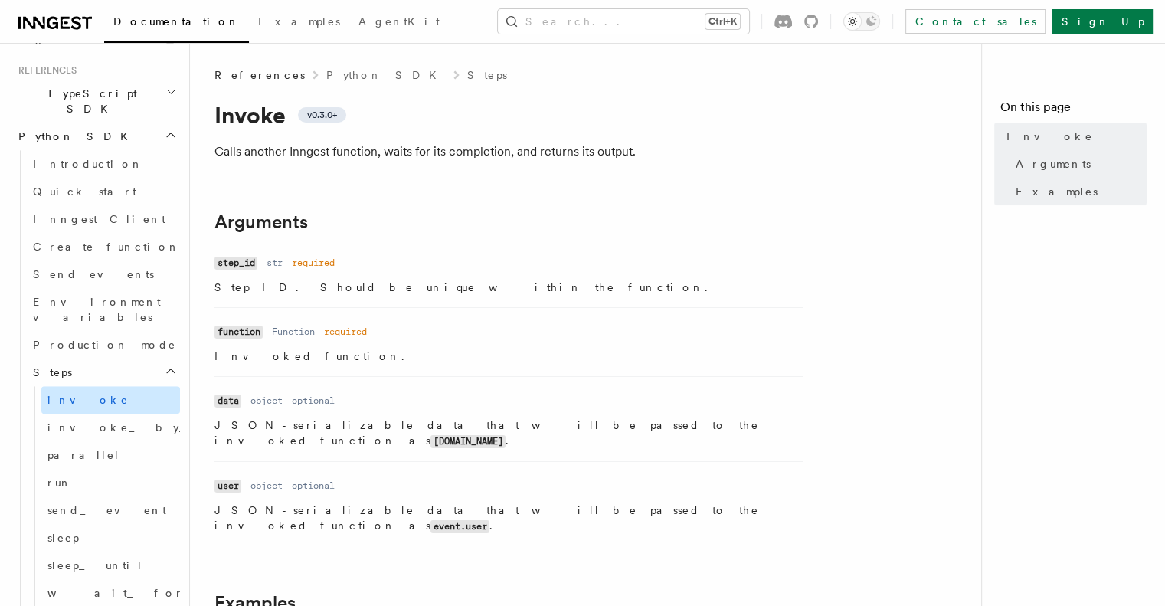
click at [95, 386] on link "invoke" at bounding box center [110, 400] width 139 height 28
click at [101, 421] on span "invoke_by_id" at bounding box center [136, 427] width 179 height 12
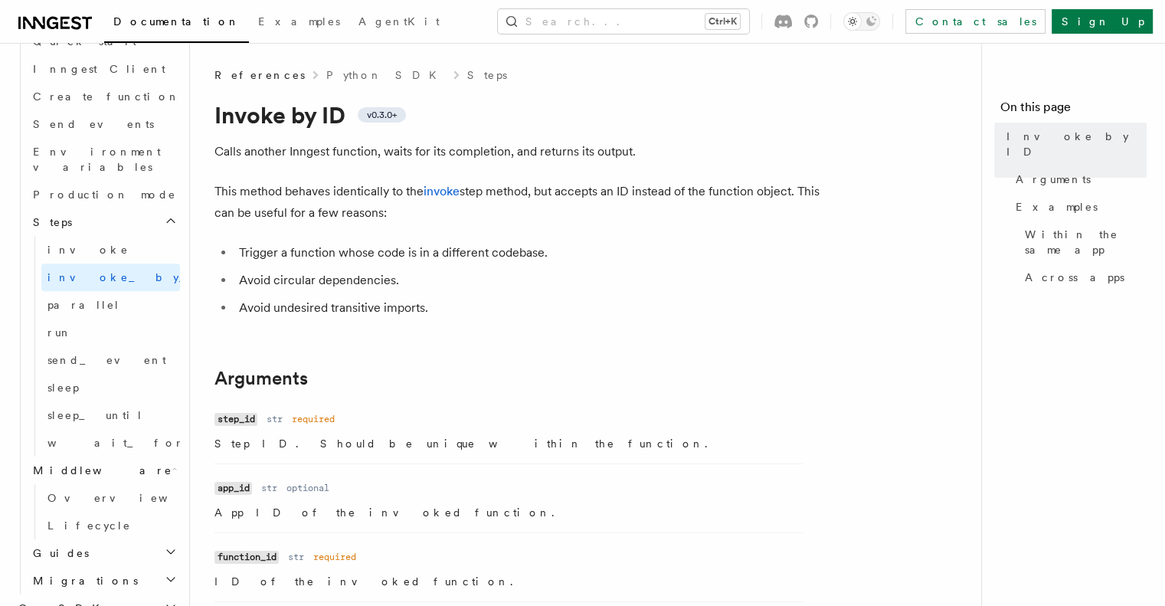
scroll to position [1149, 0]
click at [89, 536] on h2 "Guides" at bounding box center [103, 550] width 153 height 28
click at [326, 76] on link "Python SDK" at bounding box center [385, 74] width 119 height 15
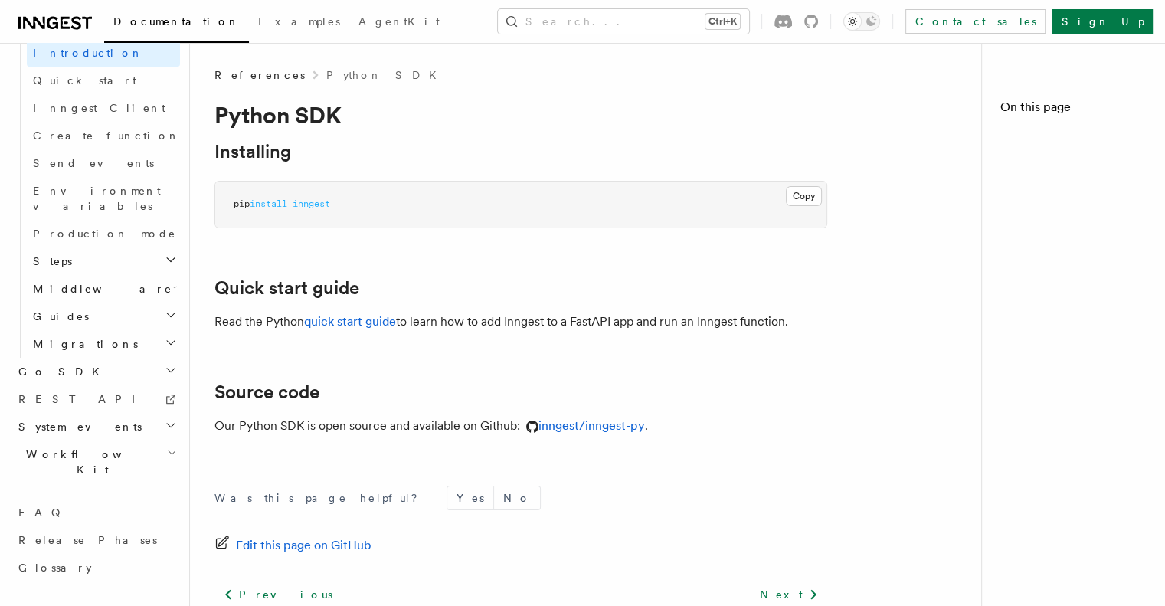
scroll to position [922, 0]
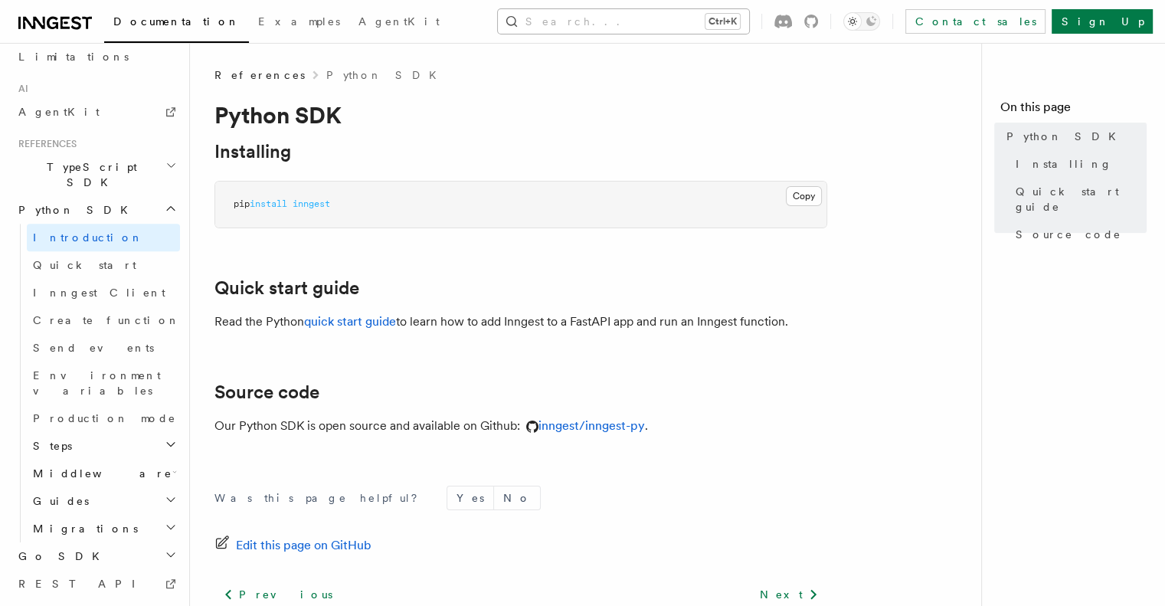
click at [749, 14] on button "Search... Ctrl+K" at bounding box center [623, 21] width 251 height 25
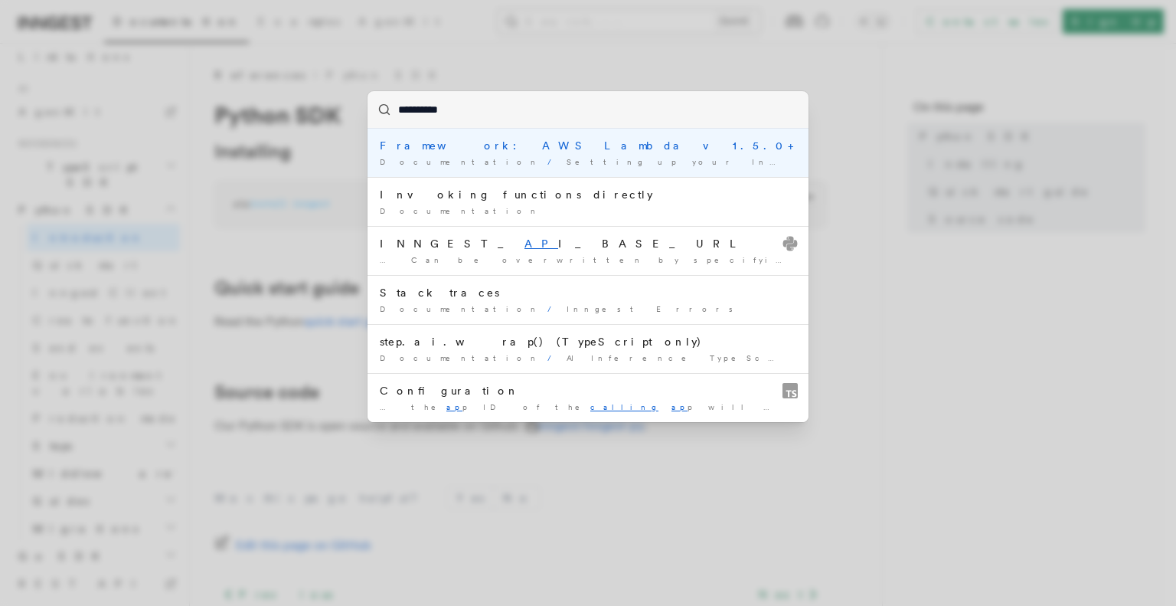
type input "**********"
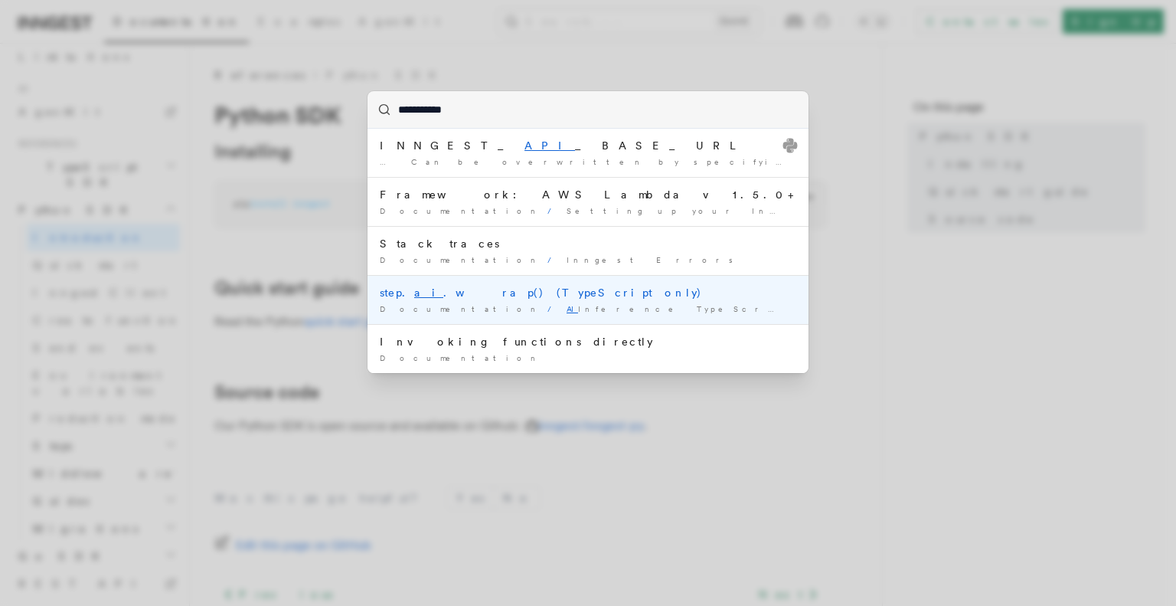
click at [432, 290] on div "step. ai .wrap() (TypeScript only)" at bounding box center [588, 292] width 417 height 15
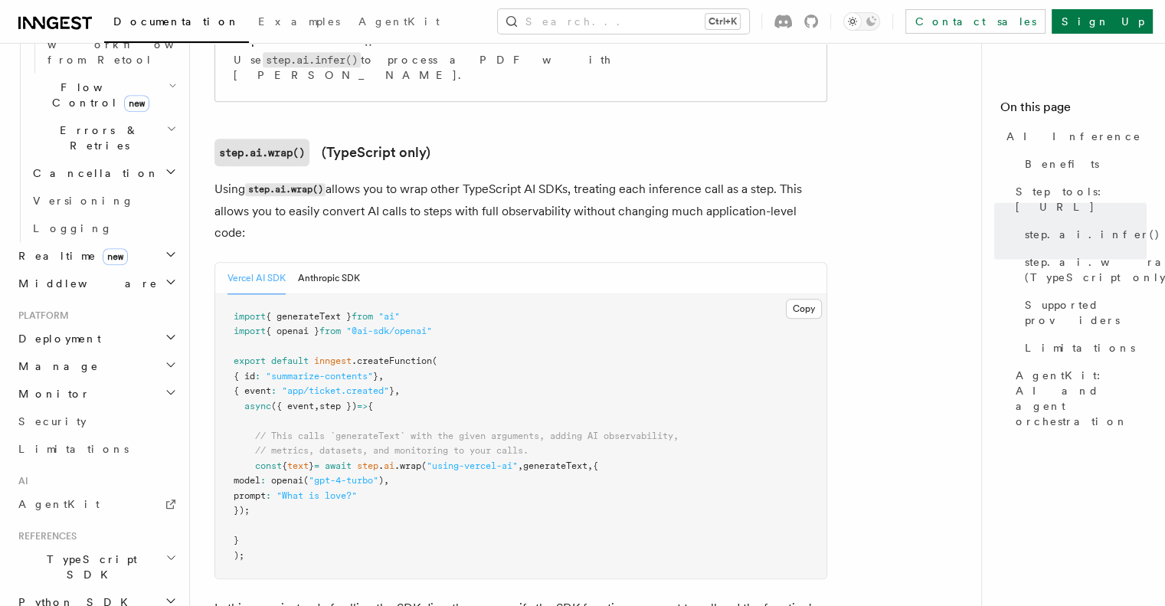
scroll to position [1567, 0]
